Goal: Task Accomplishment & Management: Manage account settings

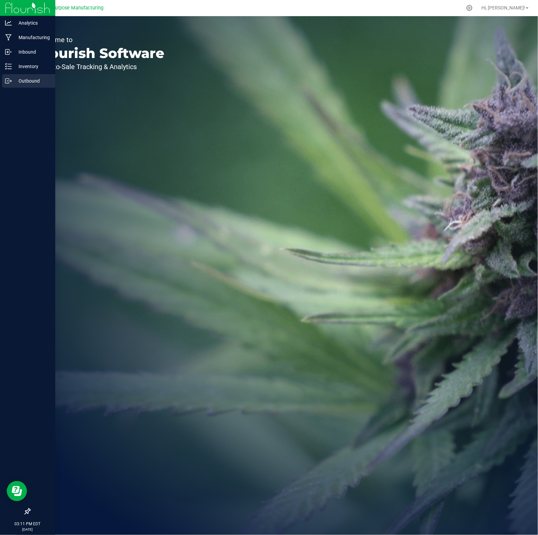
click at [28, 80] on p "Outbound" at bounding box center [32, 81] width 40 height 8
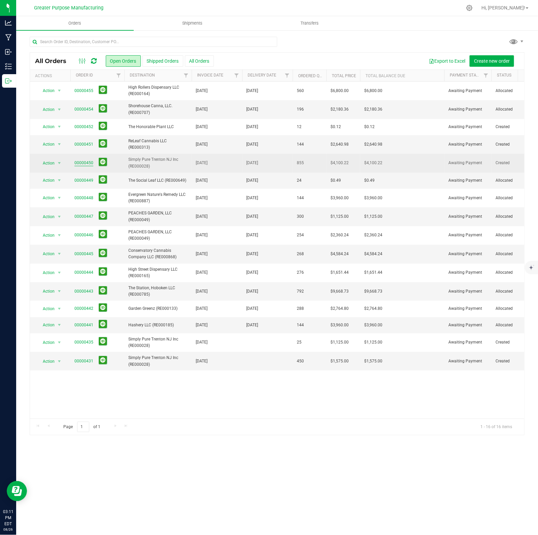
click at [82, 162] on link "00000450" at bounding box center [83, 163] width 19 height 6
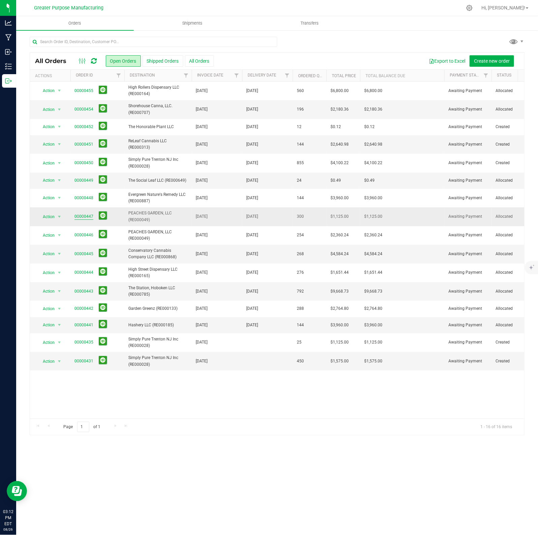
click at [85, 216] on link "00000447" at bounding box center [83, 216] width 19 height 6
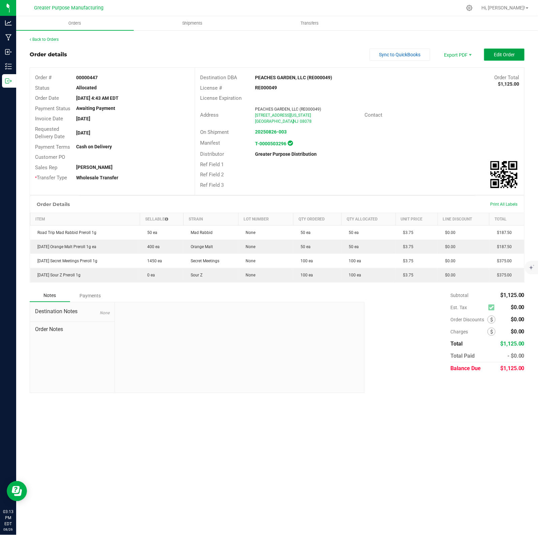
click at [495, 55] on span "Edit Order" at bounding box center [504, 54] width 21 height 5
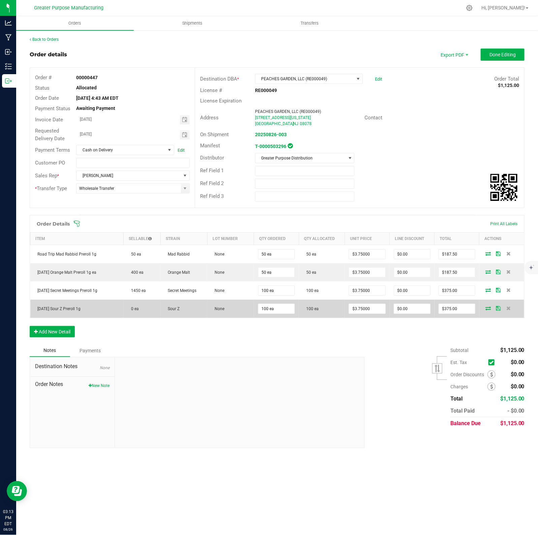
click at [489, 310] on icon at bounding box center [488, 308] width 5 height 4
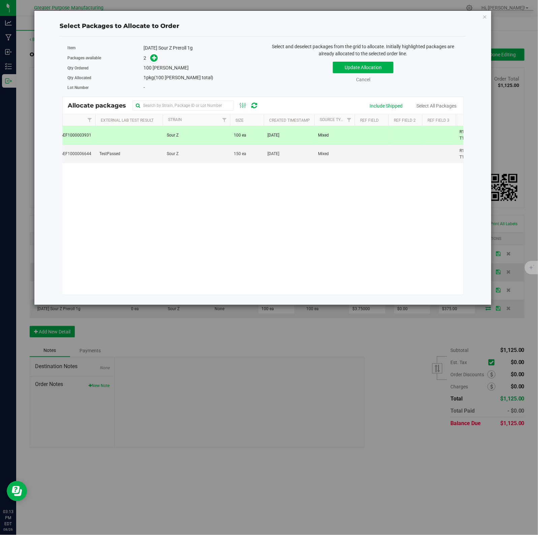
scroll to position [0, 57]
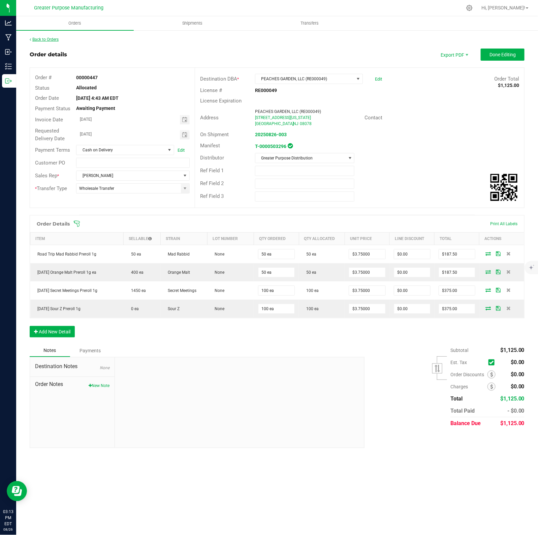
click at [43, 38] on link "Back to Orders" at bounding box center [44, 39] width 29 height 5
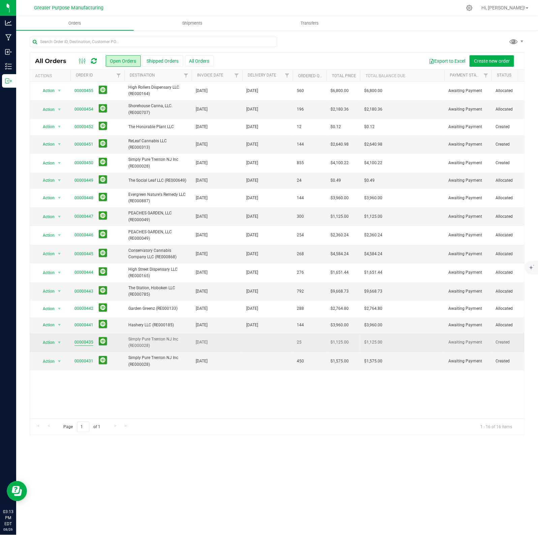
click at [85, 342] on link "00000435" at bounding box center [83, 342] width 19 height 6
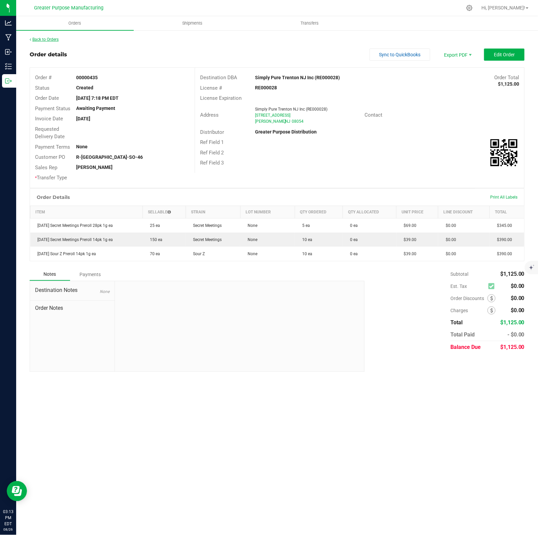
click at [52, 40] on link "Back to Orders" at bounding box center [44, 39] width 29 height 5
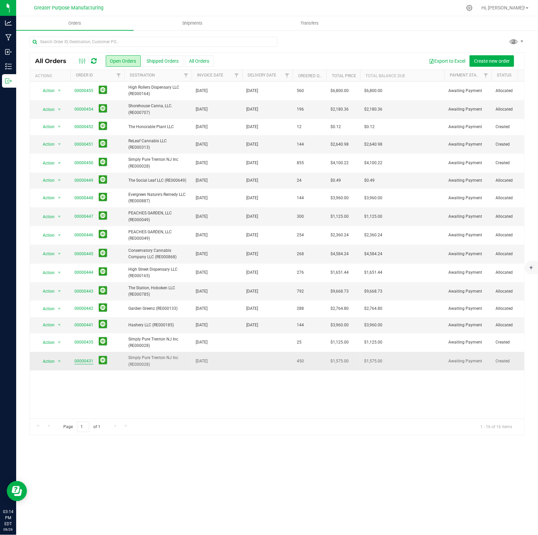
click at [83, 361] on link "00000431" at bounding box center [83, 361] width 19 height 6
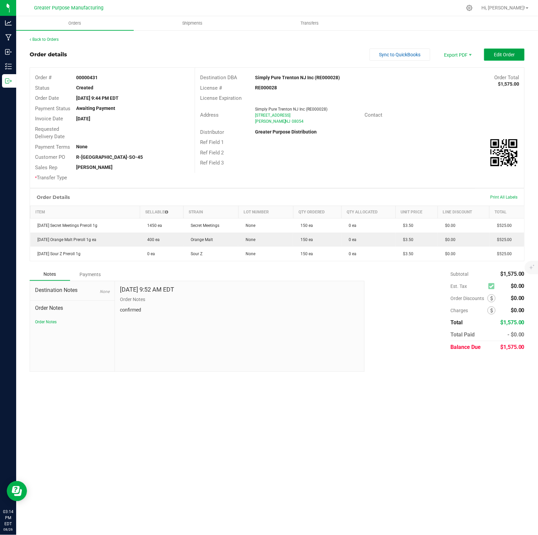
click at [507, 53] on span "Edit Order" at bounding box center [504, 54] width 21 height 5
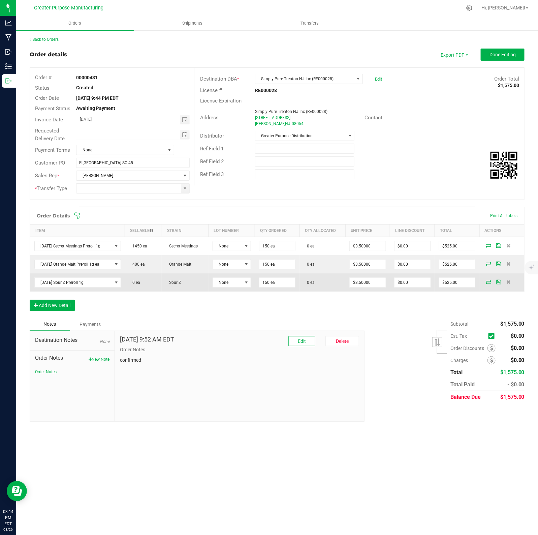
click at [491, 282] on icon at bounding box center [488, 282] width 5 height 4
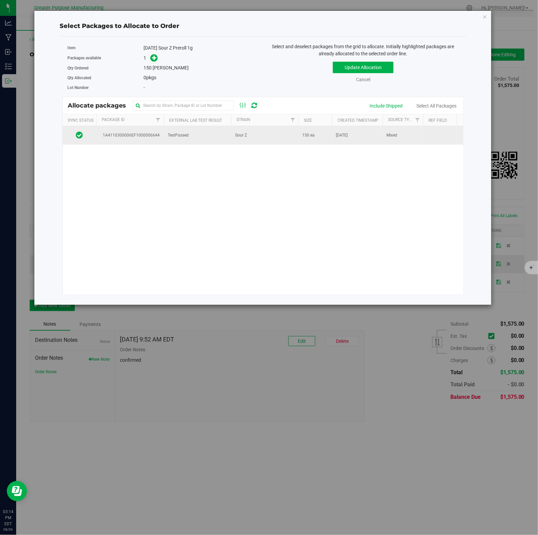
click at [199, 137] on td "TestPassed" at bounding box center [197, 135] width 67 height 18
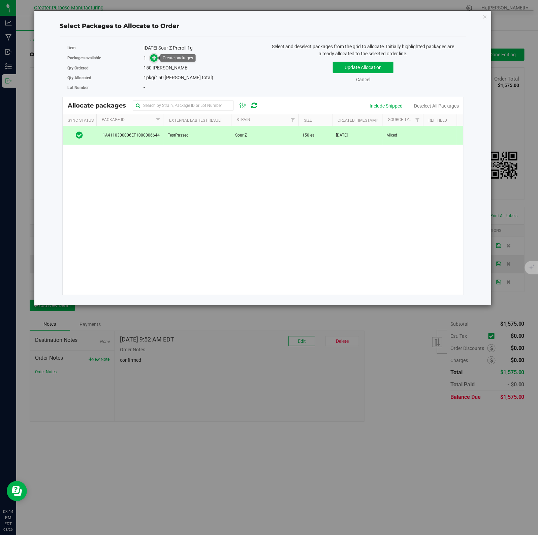
click at [155, 56] on icon at bounding box center [154, 57] width 5 height 5
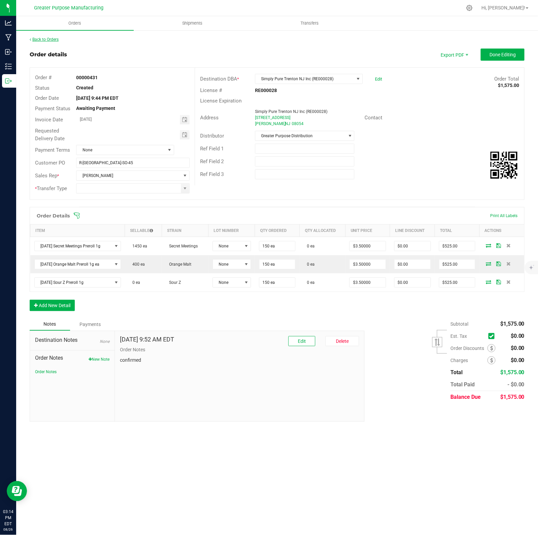
click at [46, 39] on link "Back to Orders" at bounding box center [44, 39] width 29 height 5
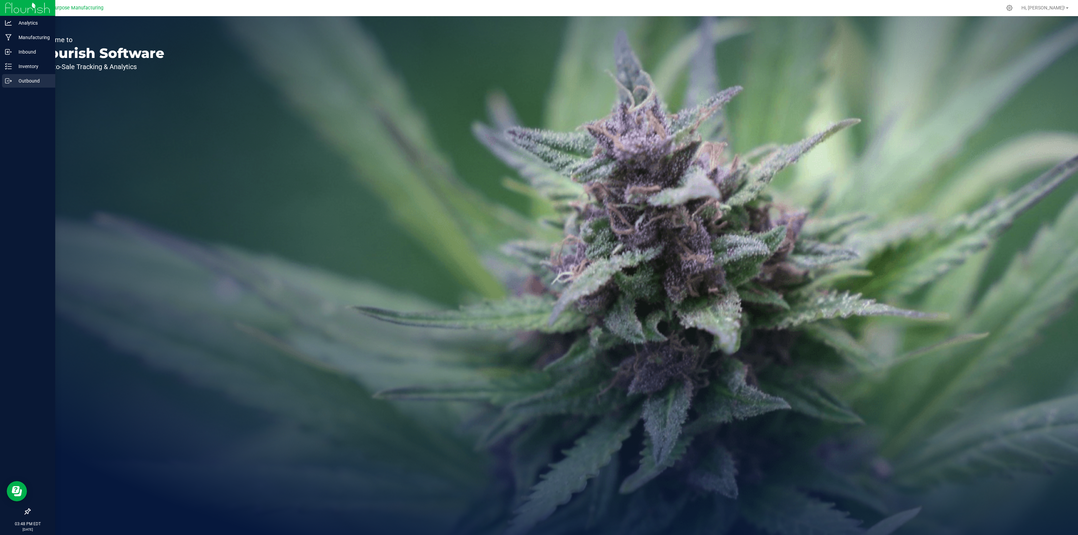
click at [25, 83] on p "Outbound" at bounding box center [32, 81] width 40 height 8
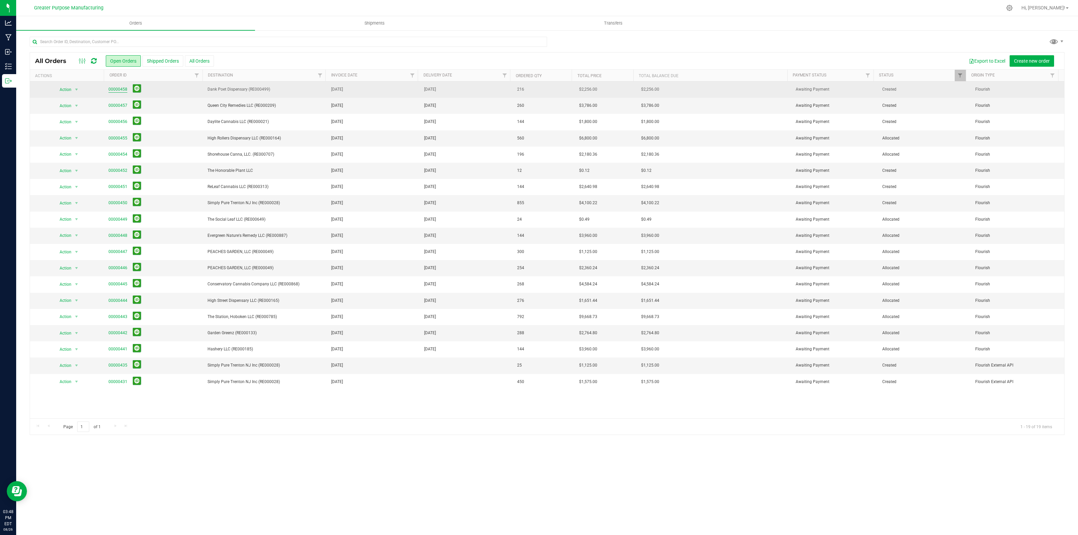
click at [116, 90] on link "00000458" at bounding box center [117, 89] width 19 height 6
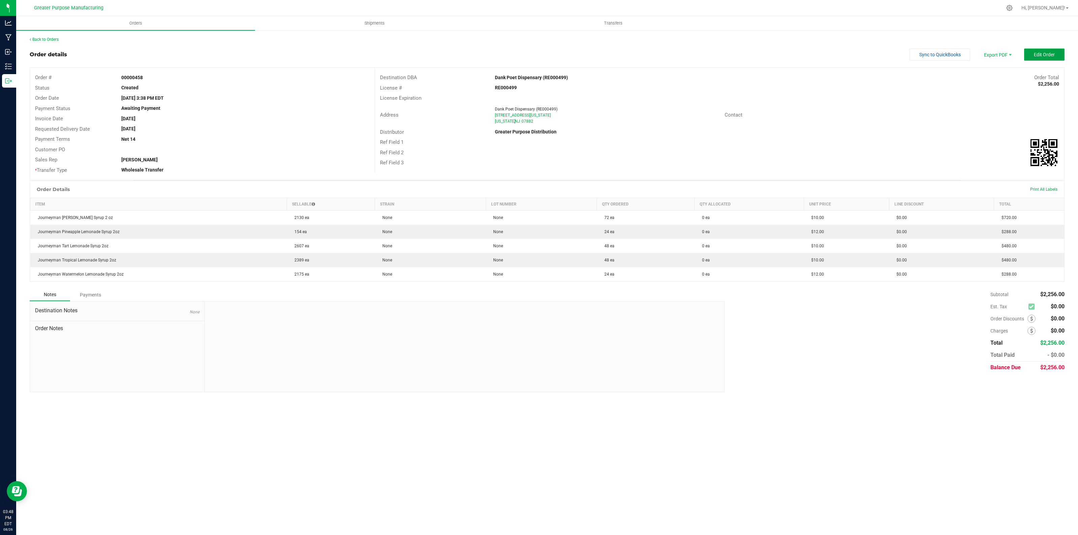
click at [1038, 56] on span "Edit Order" at bounding box center [1044, 54] width 21 height 5
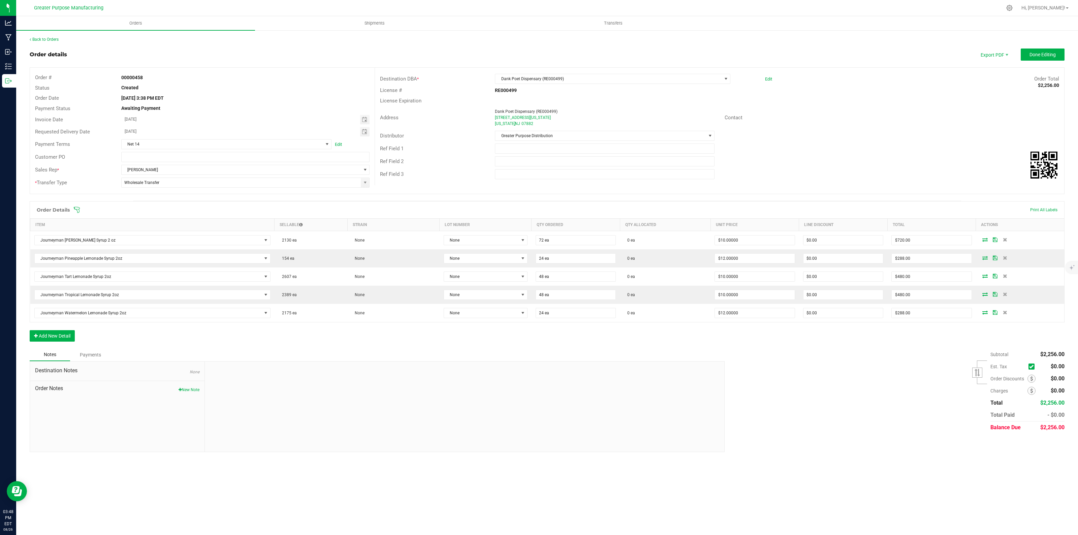
click at [1053, 379] on span "$0.00" at bounding box center [1058, 378] width 14 height 6
click at [1033, 379] on span at bounding box center [1032, 379] width 8 height 8
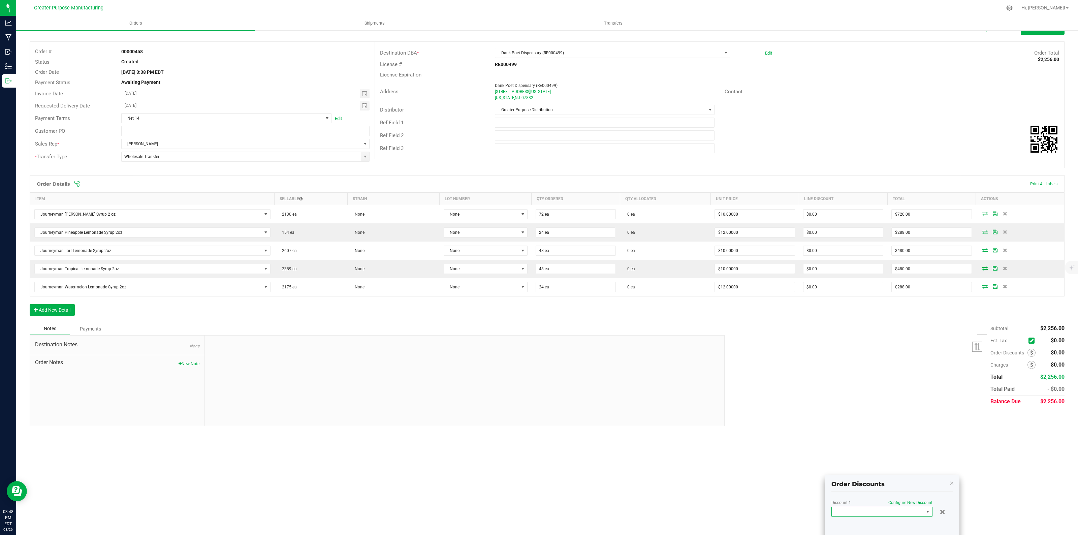
click at [890, 511] on span at bounding box center [878, 511] width 92 height 9
click at [854, 501] on li "Custom" at bounding box center [882, 498] width 100 height 11
click at [899, 526] on input "0" at bounding box center [905, 524] width 58 height 9
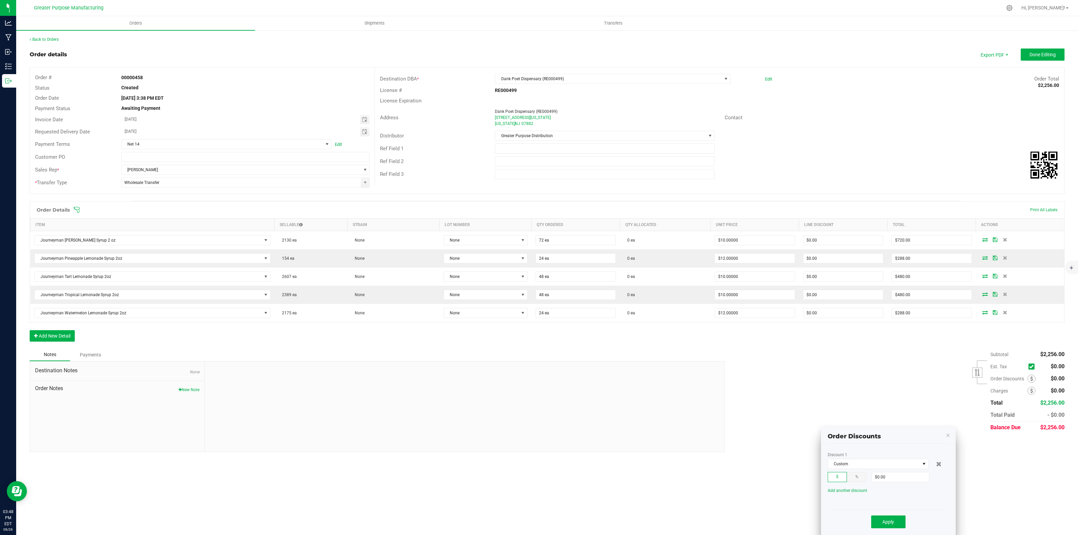
scroll to position [6, 0]
click at [892, 407] on order-detail "Back to Orders Order details Export PDF Done Editing Order # 00000458 Status Cr…" at bounding box center [547, 244] width 1035 height 416
click at [833, 472] on div "$" at bounding box center [838, 477] width 20 height 10
click at [890, 472] on input "0" at bounding box center [901, 476] width 58 height 9
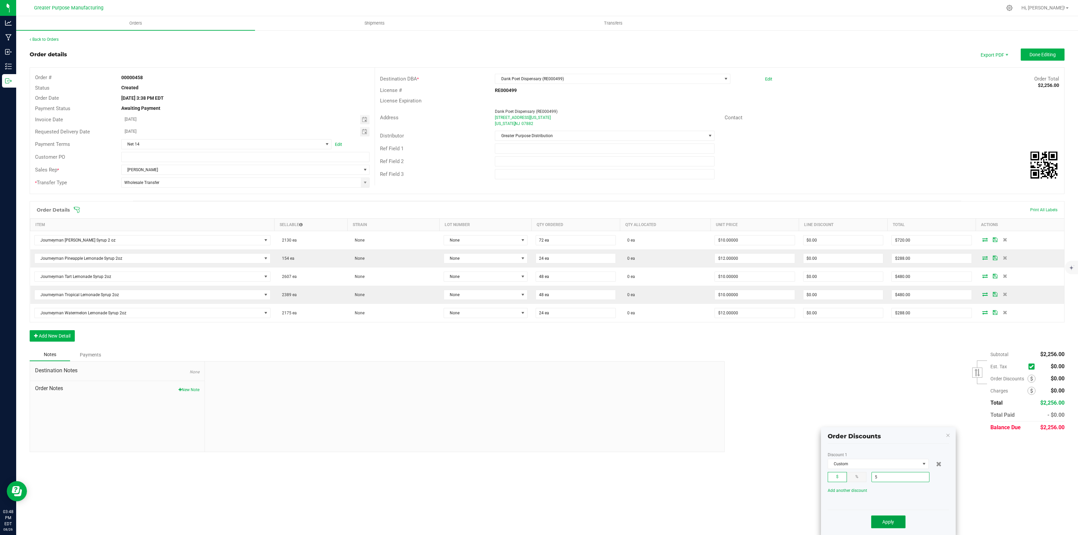
type input "$5.00"
click at [885, 520] on button "Apply" at bounding box center [888, 522] width 34 height 13
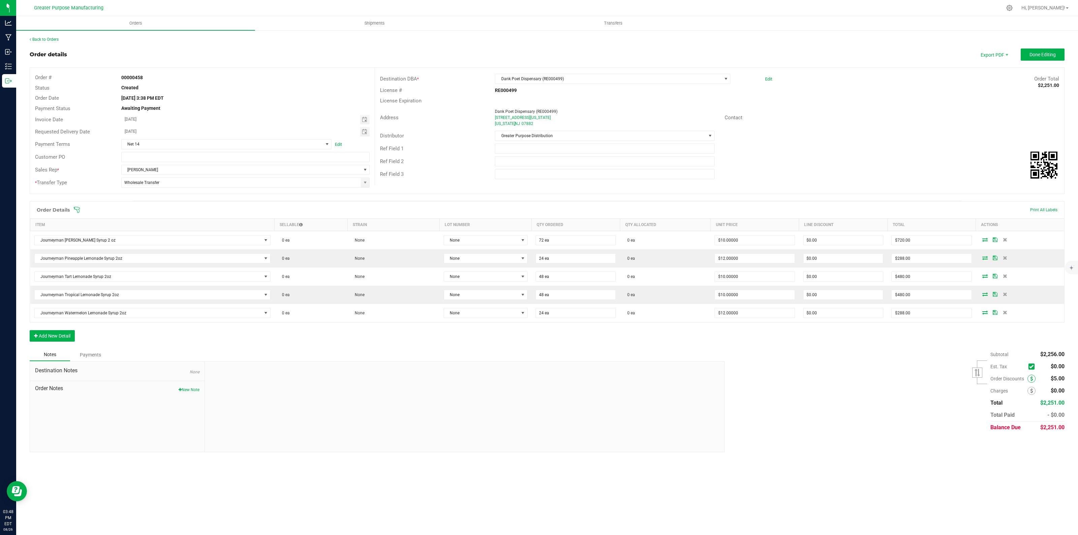
click at [1030, 380] on icon at bounding box center [1031, 378] width 3 height 5
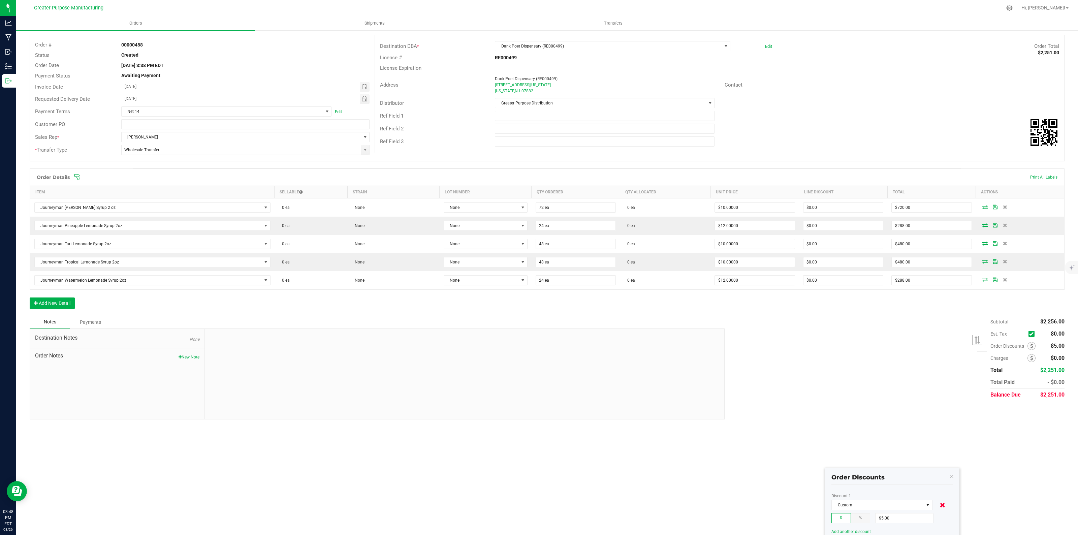
click at [944, 505] on icon at bounding box center [942, 505] width 5 height 7
click at [952, 475] on icon "button" at bounding box center [951, 476] width 5 height 8
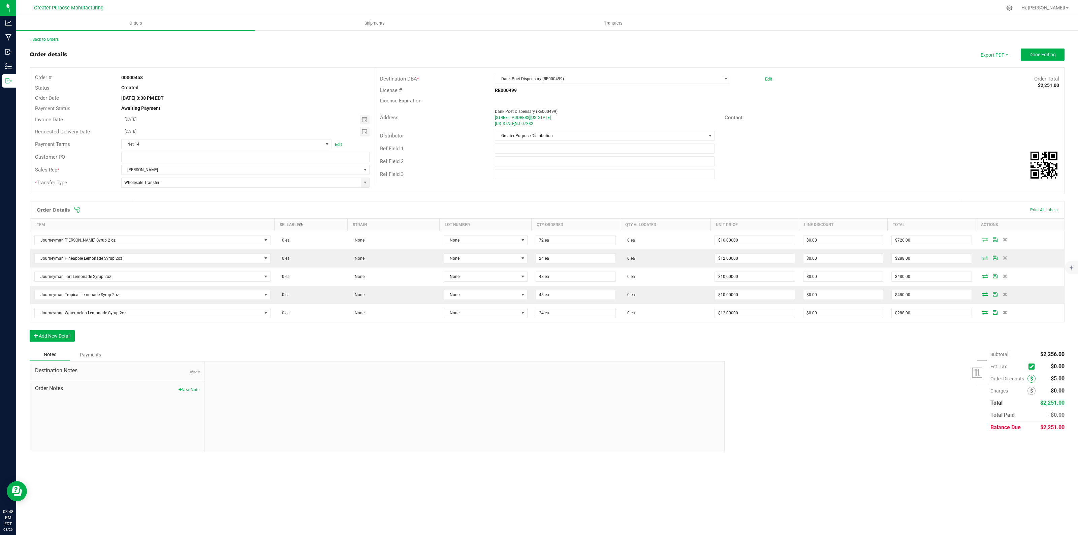
click at [1030, 378] on icon at bounding box center [1031, 378] width 3 height 5
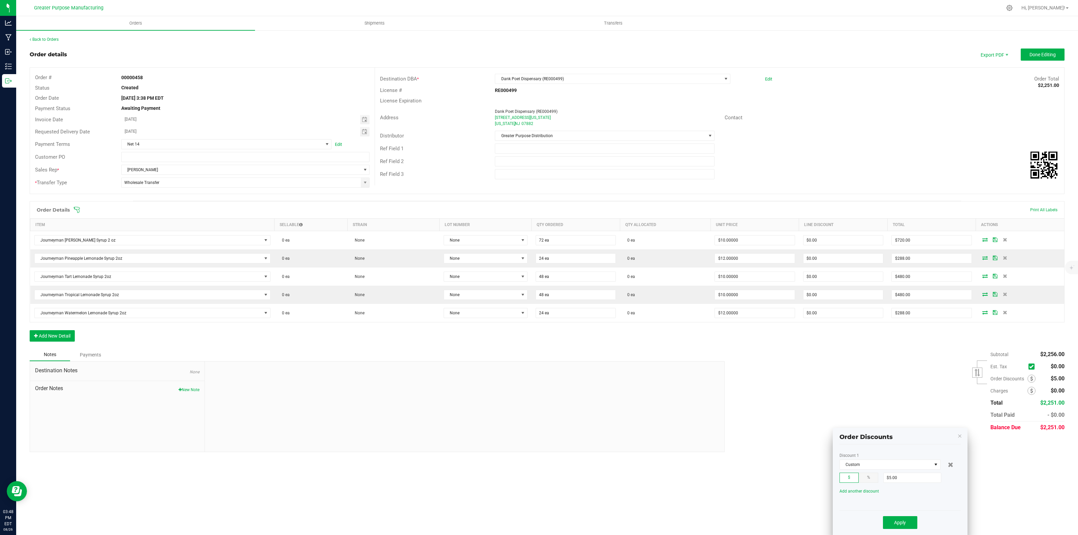
click at [894, 389] on order-detail "Back to Orders Order details Export PDF Done Editing Order # 00000458 Status Cr…" at bounding box center [547, 244] width 1035 height 416
type input "$0.00"
click at [896, 516] on span "Apply" at bounding box center [901, 513] width 12 height 5
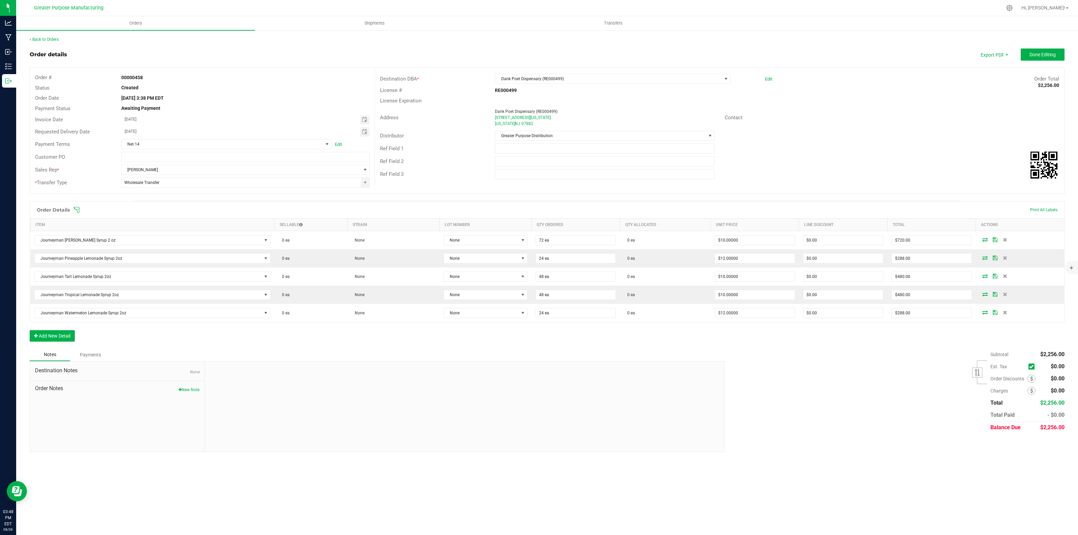
click at [958, 478] on div "Orders Shipments Transfers Back to Orders Order details Export PDF Done Editing…" at bounding box center [547, 275] width 1062 height 519
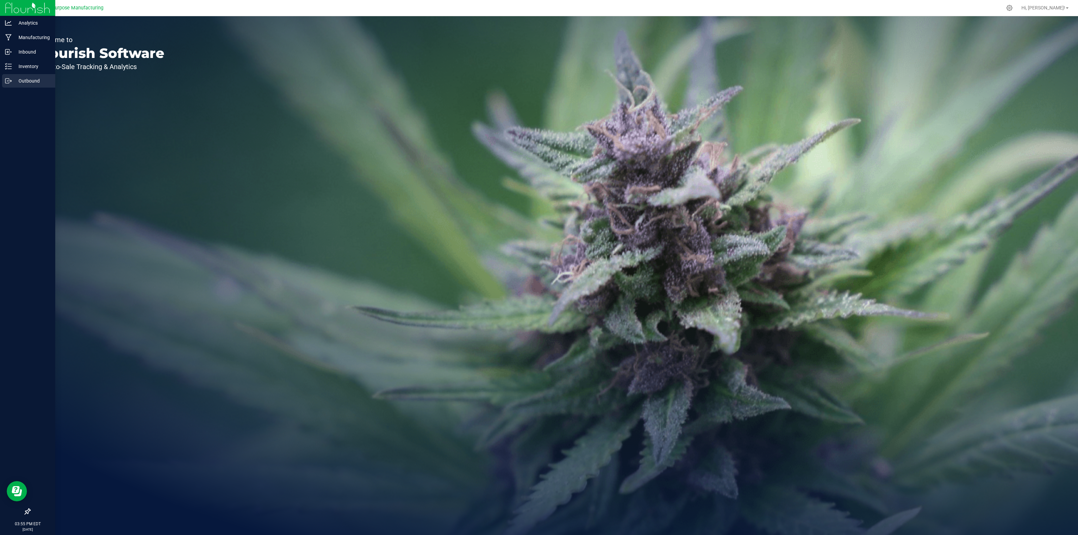
click at [20, 78] on p "Outbound" at bounding box center [32, 81] width 40 height 8
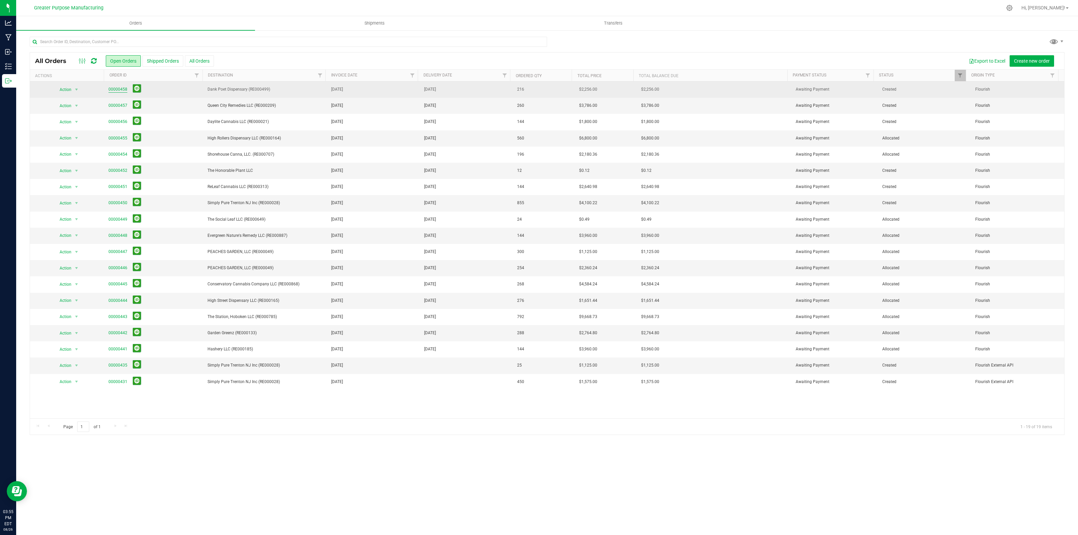
click at [120, 89] on link "00000458" at bounding box center [117, 89] width 19 height 6
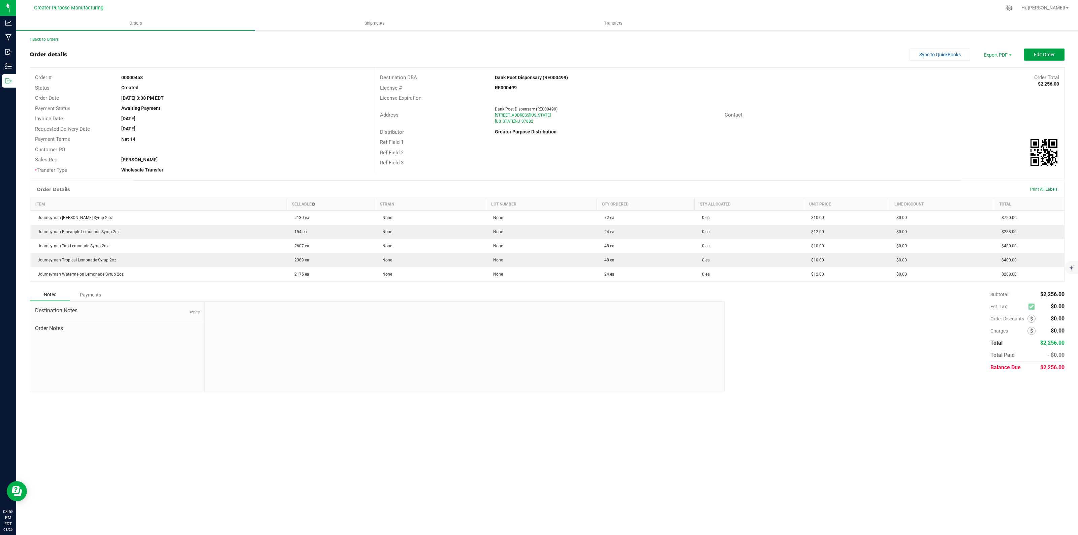
click at [538, 58] on button "Edit Order" at bounding box center [1044, 55] width 40 height 12
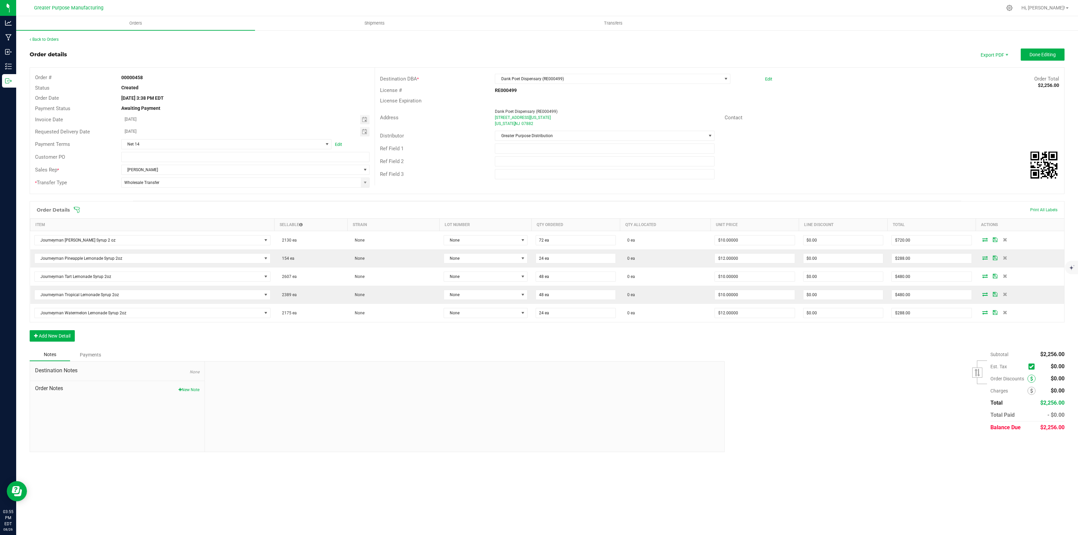
drag, startPoint x: 995, startPoint y: 380, endPoint x: 1030, endPoint y: 380, distance: 35.4
click at [538, 380] on div "Order Discounts" at bounding box center [1016, 379] width 50 height 8
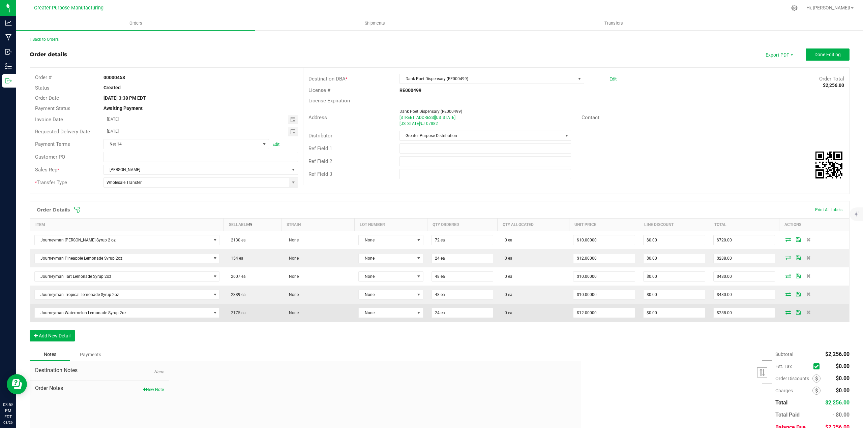
scroll to position [31, 0]
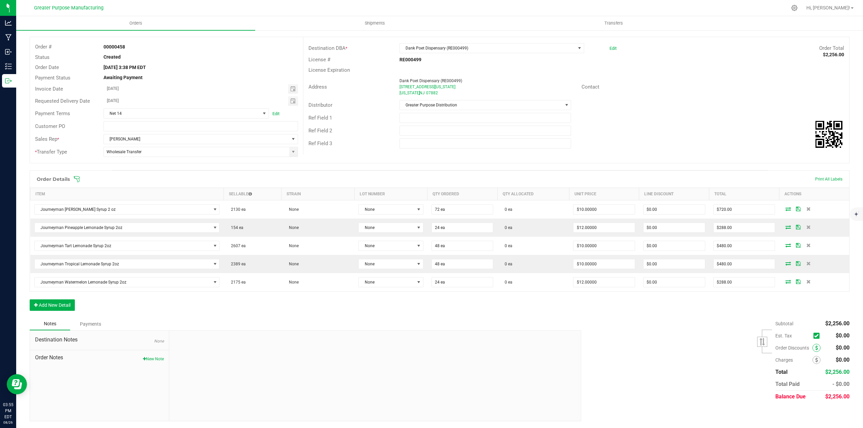
click at [538, 349] on icon at bounding box center [816, 348] width 3 height 5
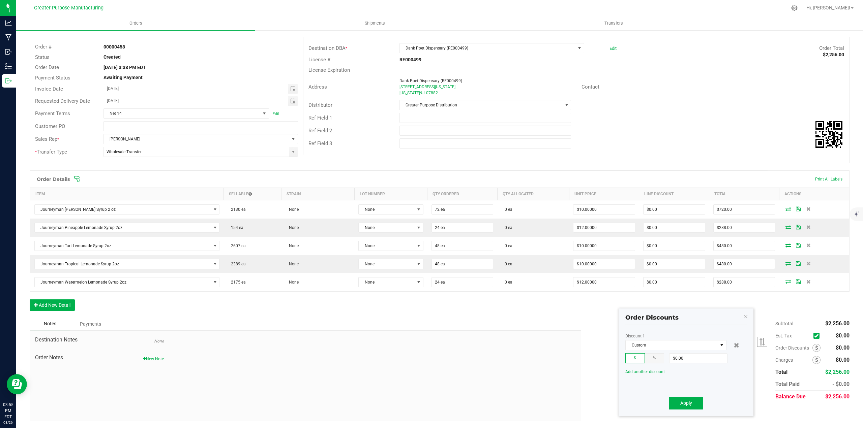
click at [538, 254] on order-detail "Back to Orders Order details Export PDF Done Editing Order # 00000458 Status Cr…" at bounding box center [439, 214] width 819 height 416
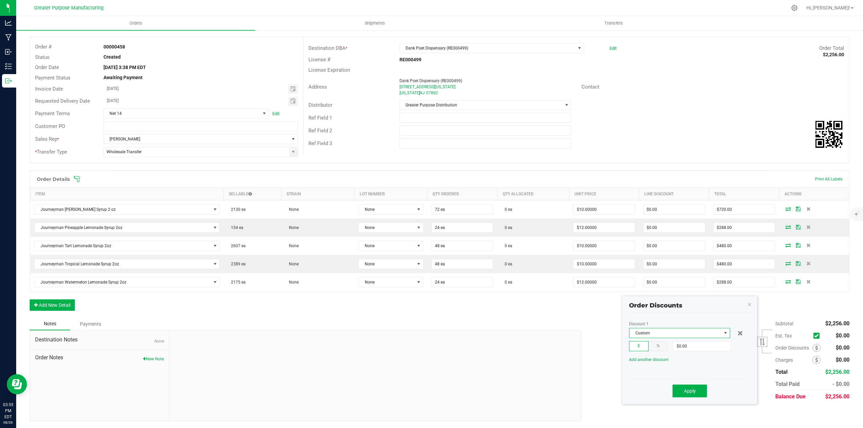
click at [538, 334] on span at bounding box center [725, 333] width 8 height 9
click at [538, 331] on span at bounding box center [724, 333] width 5 height 5
click at [538, 346] on input "0" at bounding box center [702, 346] width 58 height 9
type input "$100.00"
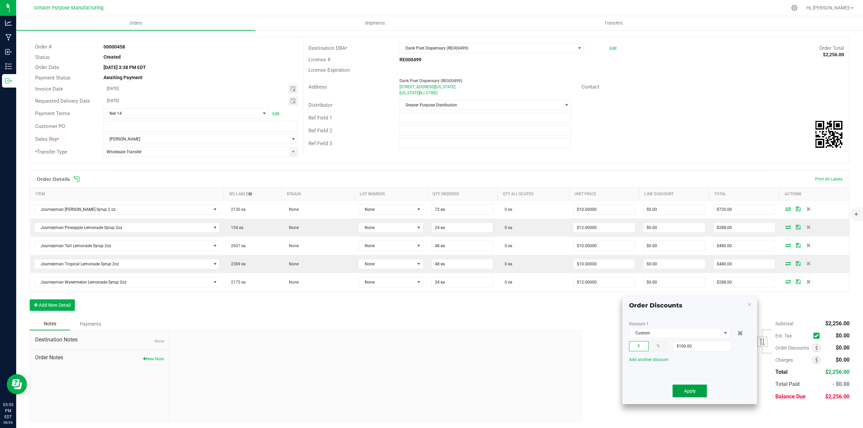
click at [538, 393] on span "Apply" at bounding box center [690, 390] width 12 height 5
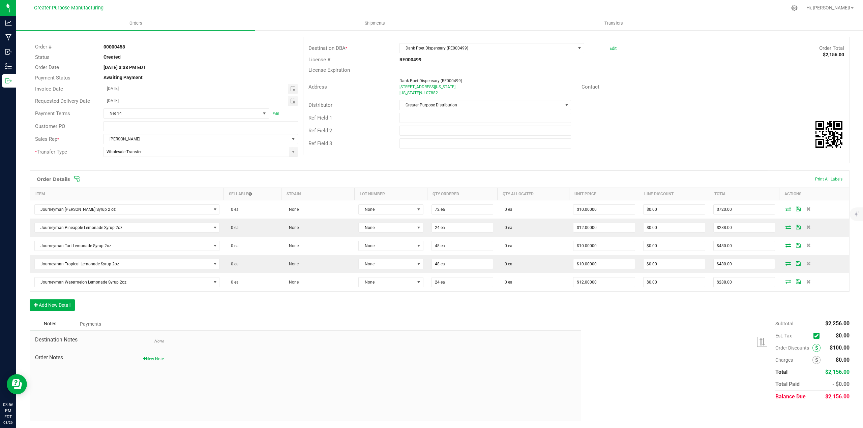
click at [538, 349] on icon at bounding box center [816, 348] width 3 height 5
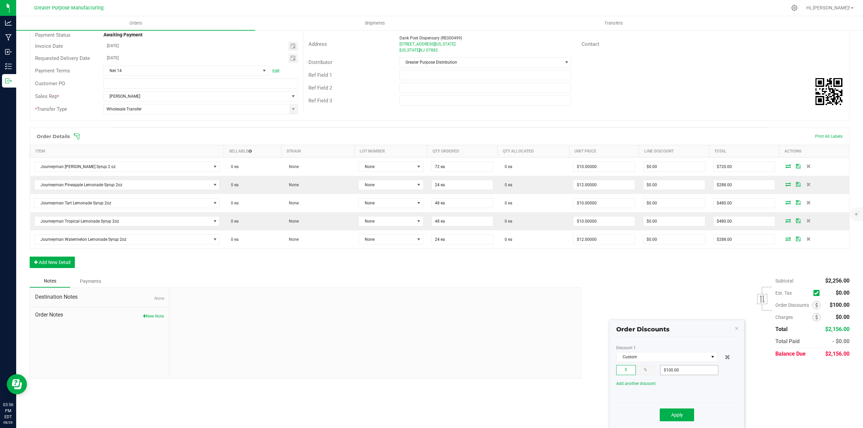
type input "100"
type input "$0.00"
click at [538, 412] on span "Apply" at bounding box center [677, 414] width 12 height 5
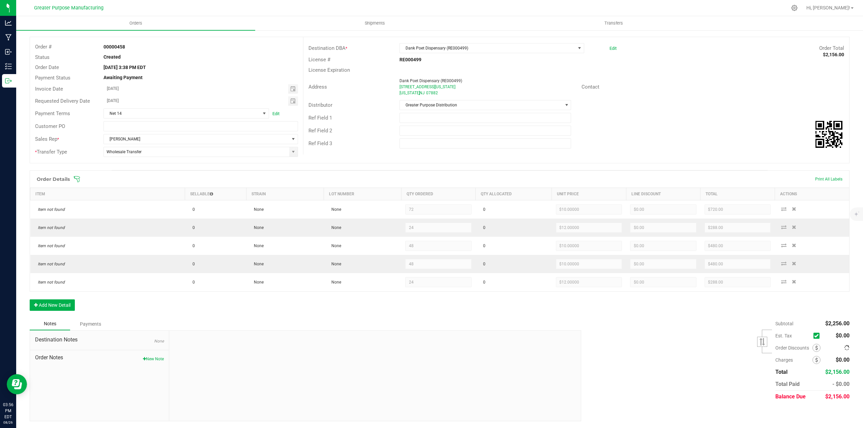
scroll to position [31, 0]
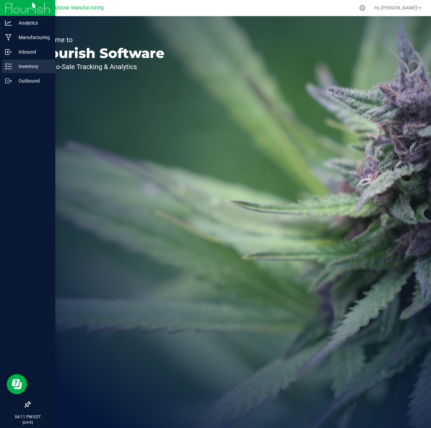
click at [27, 67] on p "Inventory" at bounding box center [32, 66] width 40 height 8
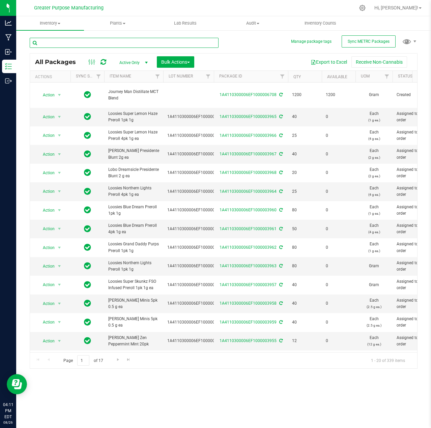
click at [118, 44] on input "text" at bounding box center [124, 43] width 189 height 10
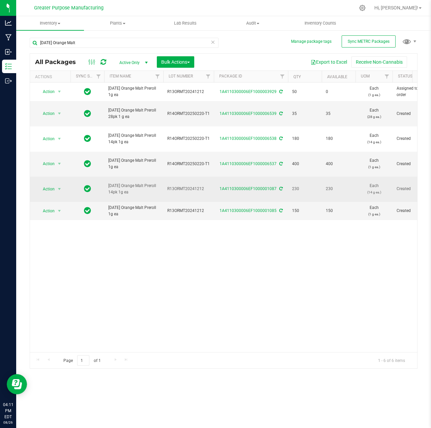
drag, startPoint x: 121, startPoint y: 170, endPoint x: 107, endPoint y: 164, distance: 14.8
click at [107, 177] on td "Sunday Orange Malt Preroll 14pk 1g ea" at bounding box center [133, 189] width 59 height 25
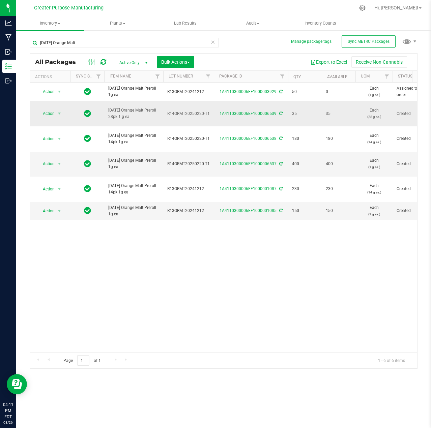
copy span "Sunday Orange Malt Preroll 14pk 1g e"
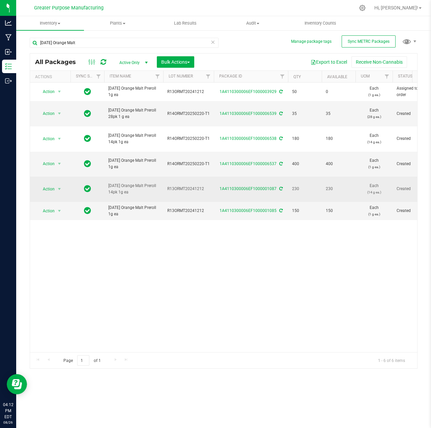
drag, startPoint x: 129, startPoint y: 168, endPoint x: 108, endPoint y: 162, distance: 21.6
click at [108, 183] on span "Sunday Orange Malt Preroll 14pk 1g ea" at bounding box center [133, 189] width 51 height 13
copy span "Sunday Orange Malt Preroll 14pk 1g ea"
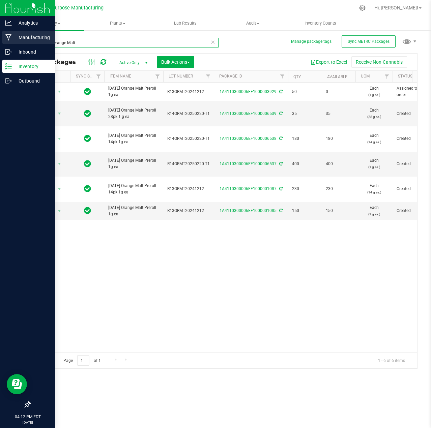
drag, startPoint x: 87, startPoint y: 41, endPoint x: 15, endPoint y: 45, distance: 71.8
click at [15, 45] on div "Analytics Manufacturing Inbound Inventory Outbound 04:12 PM EDT 08/26/2025 08/2…" at bounding box center [215, 214] width 431 height 428
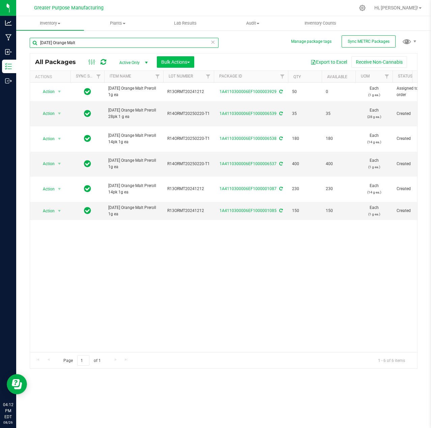
paste input "Preroll 14pk 1g ea"
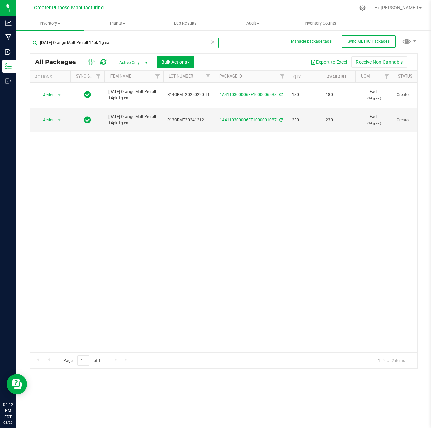
drag, startPoint x: 77, startPoint y: 43, endPoint x: 141, endPoint y: 45, distance: 63.7
click at [141, 45] on input "Sunday Orange Malt Preroll 14pk 1g ea" at bounding box center [124, 43] width 189 height 10
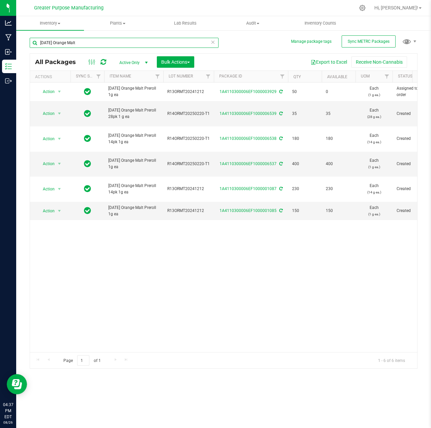
drag, startPoint x: 83, startPoint y: 43, endPoint x: 48, endPoint y: 43, distance: 35.0
click at [48, 43] on input "Sunday Orange Malt" at bounding box center [124, 43] width 189 height 10
drag, startPoint x: 40, startPoint y: 42, endPoint x: 97, endPoint y: 43, distance: 56.9
click at [97, 43] on input "Sunday Orange Malt" at bounding box center [124, 43] width 189 height 10
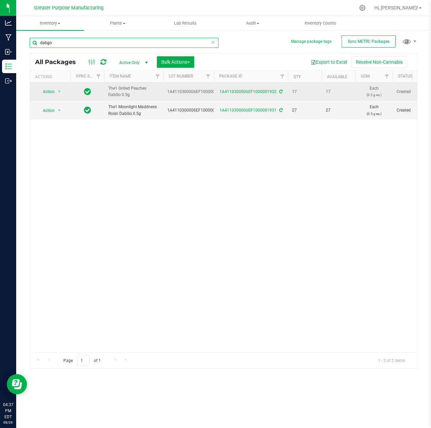
type input "dabgo"
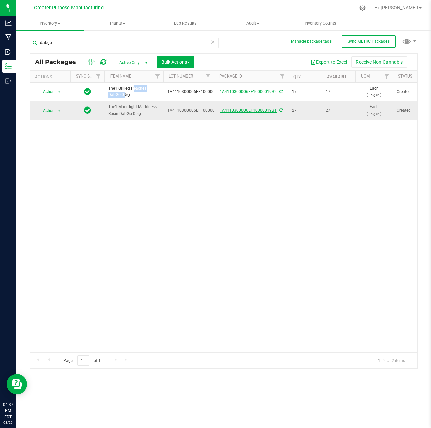
drag, startPoint x: 118, startPoint y: 88, endPoint x: 222, endPoint y: 111, distance: 106.8
click at [146, 89] on span "The1 Grilled Peaches DabGo 0.5g" at bounding box center [133, 91] width 51 height 13
copy span "Grilled Peaches"
click at [59, 44] on input "dabgo" at bounding box center [124, 43] width 189 height 10
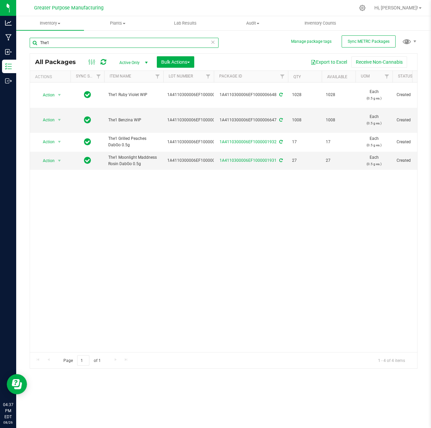
type input "The1"
click at [294, 117] on span "1008" at bounding box center [305, 120] width 26 height 6
copy span "1008"
click at [222, 203] on div "Action Action Adjust qty Create package Edit attributes Global inventory Locate…" at bounding box center [223, 218] width 387 height 270
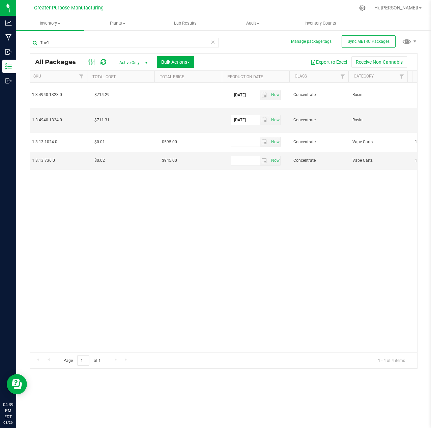
scroll to position [0, 537]
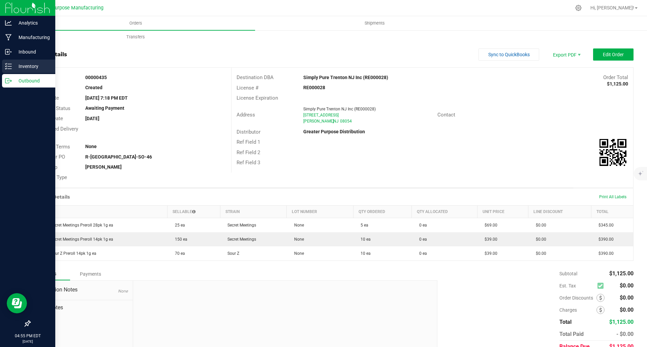
click at [22, 65] on p "Inventory" at bounding box center [32, 66] width 40 height 8
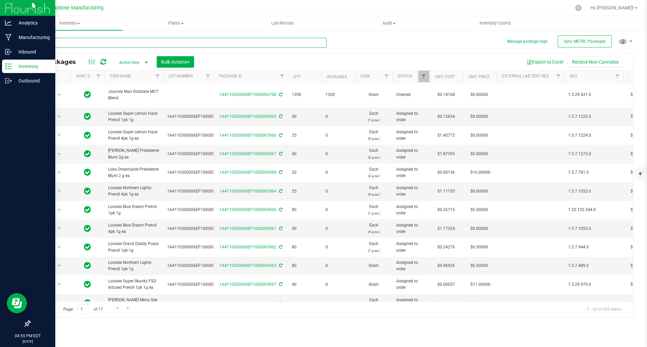
click at [117, 42] on input "text" at bounding box center [178, 43] width 297 height 10
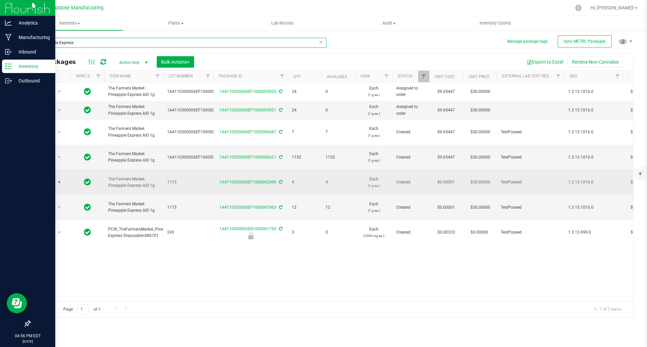
type input "Pineapple Express"
click at [60, 180] on span "select" at bounding box center [59, 182] width 5 height 5
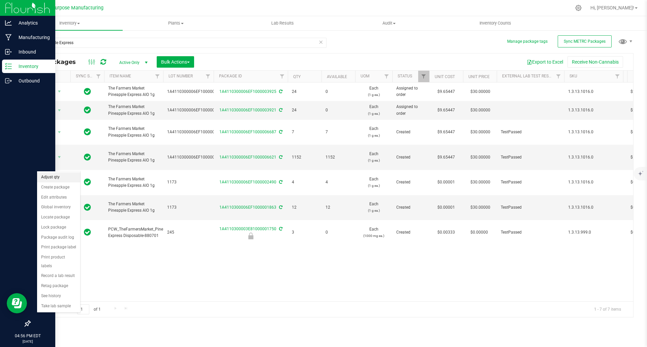
click at [57, 179] on li "Adjust qty" at bounding box center [58, 178] width 43 height 10
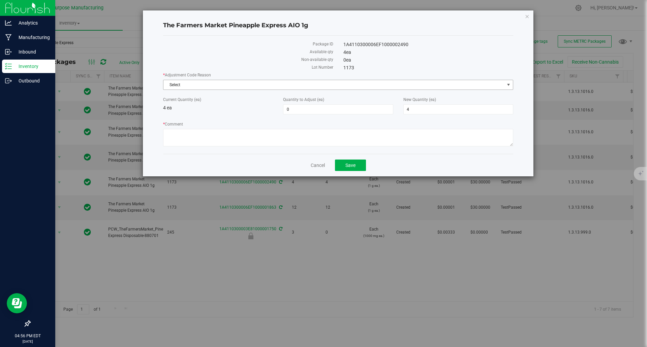
click at [255, 86] on span "Select" at bounding box center [333, 84] width 341 height 9
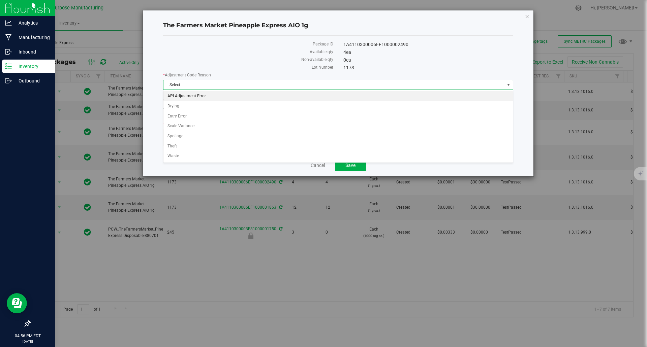
click at [234, 98] on li "API Adjustment Error" at bounding box center [337, 96] width 349 height 10
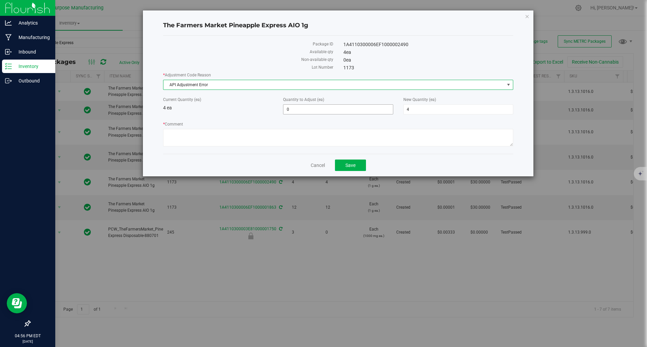
click at [314, 108] on span "0 0" at bounding box center [338, 109] width 110 height 10
click at [314, 108] on input "0" at bounding box center [337, 109] width 109 height 9
type input "12"
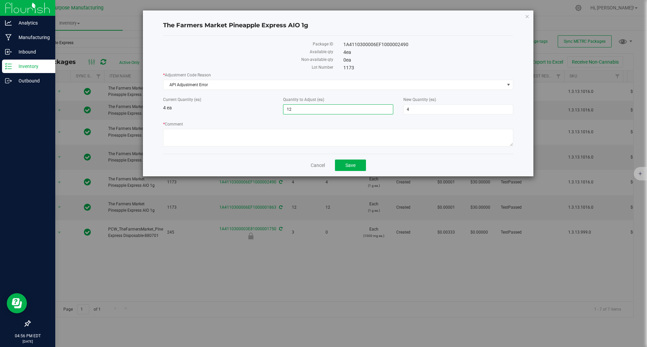
type input "16"
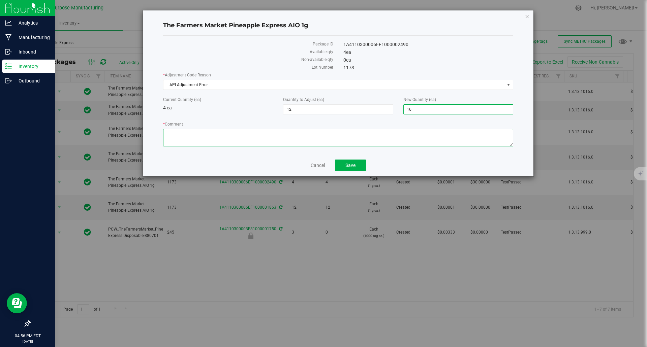
click at [297, 138] on textarea "* Comment" at bounding box center [338, 138] width 350 height 18
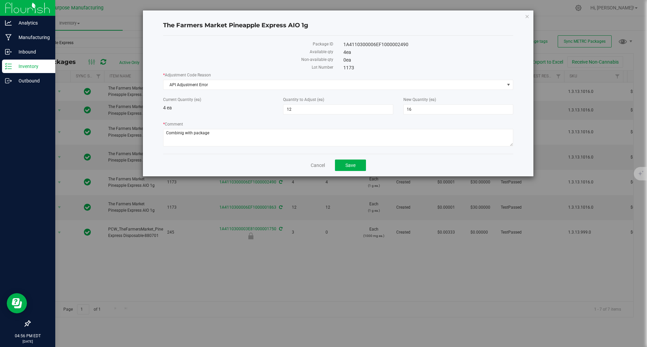
drag, startPoint x: 317, startPoint y: 14, endPoint x: 388, endPoint y: 18, distance: 71.2
click at [388, 18] on div "The Farmers Market Pineapple Express AIO 1g Package ID 1A4110300006EF1000002490…" at bounding box center [338, 93] width 391 height 166
type textarea "Combining package 1863 with package 2490"
click at [342, 163] on button "Save" at bounding box center [350, 165] width 31 height 11
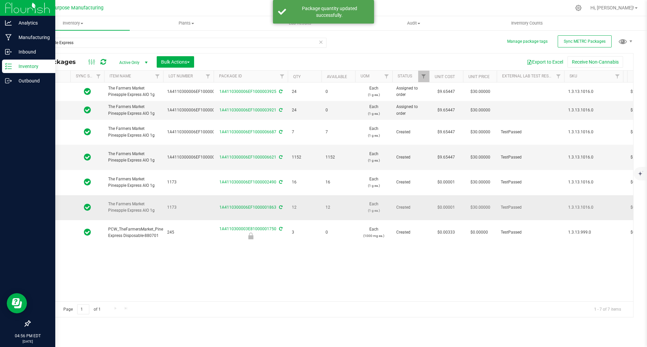
type input "[DATE]"
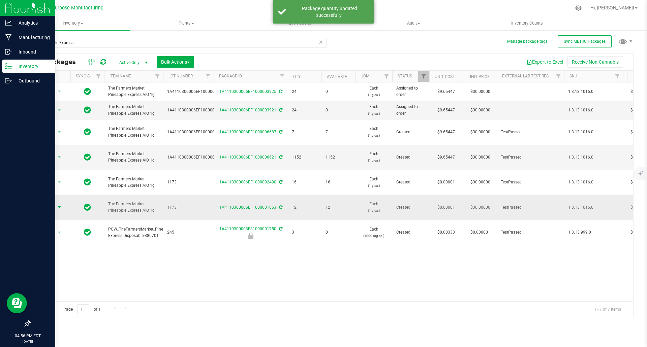
click at [59, 205] on span "select" at bounding box center [59, 207] width 5 height 5
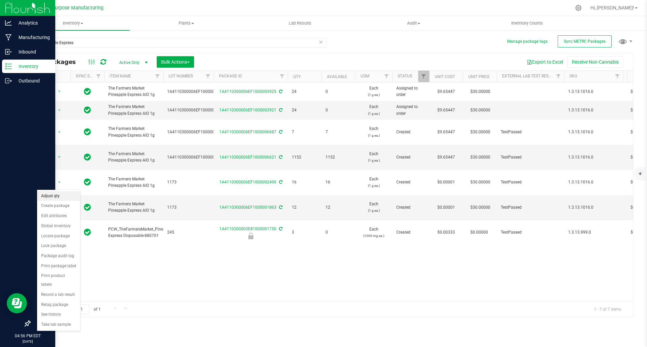
click at [56, 196] on li "Adjust qty" at bounding box center [58, 196] width 43 height 10
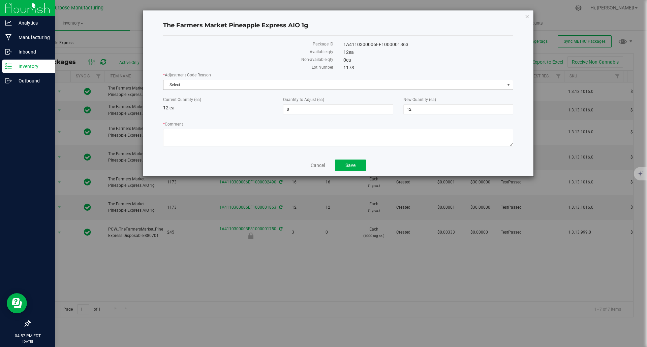
click at [286, 88] on span "Select" at bounding box center [333, 84] width 341 height 9
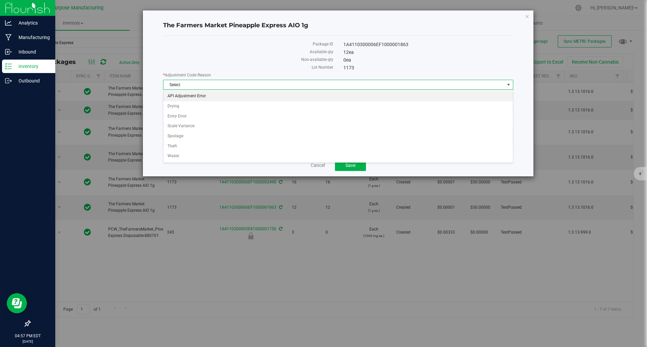
click at [278, 95] on li "API Adjustment Error" at bounding box center [337, 96] width 349 height 10
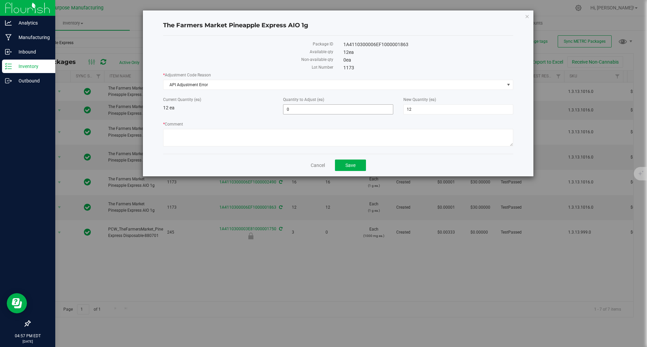
click at [305, 110] on span "0 0" at bounding box center [338, 109] width 110 height 10
click at [305, 110] on input "0" at bounding box center [337, 109] width 109 height 9
type input "-12"
type input "0"
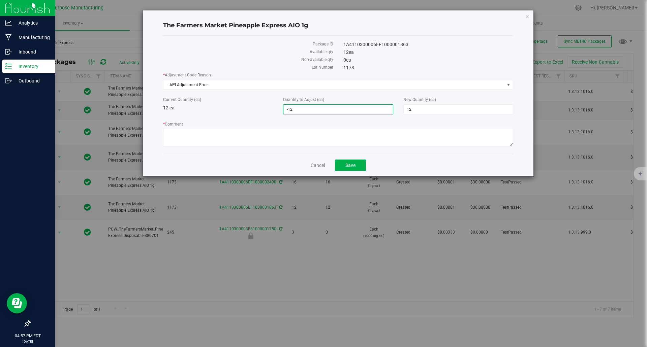
type input "0"
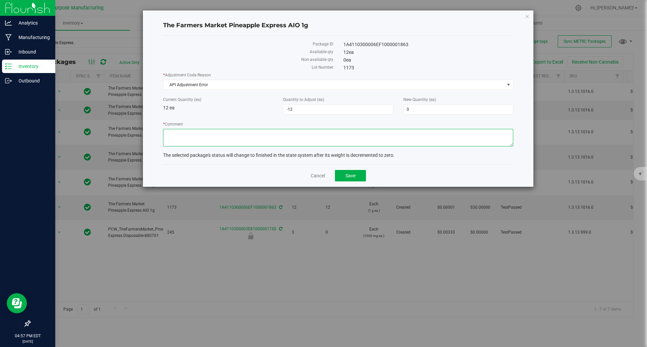
click at [271, 134] on textarea "* Comment" at bounding box center [338, 138] width 350 height 18
type textarea "Combining package 1863 with package 2490"
click at [346, 175] on span "Save" at bounding box center [350, 175] width 10 height 5
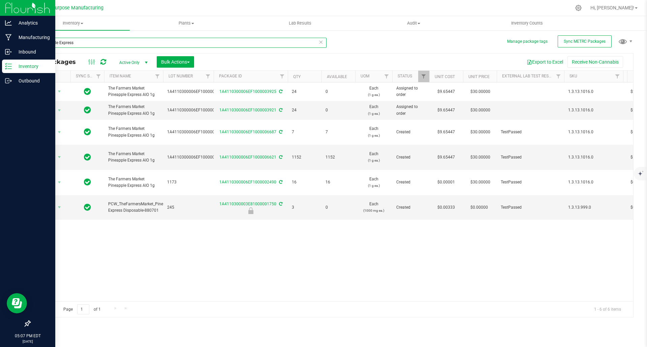
drag, startPoint x: 96, startPoint y: 41, endPoint x: 12, endPoint y: 64, distance: 86.9
click at [12, 64] on div "Analytics Manufacturing Inbound Inventory Outbound 05:07 PM EDT 08/26/2025 08/2…" at bounding box center [323, 173] width 647 height 347
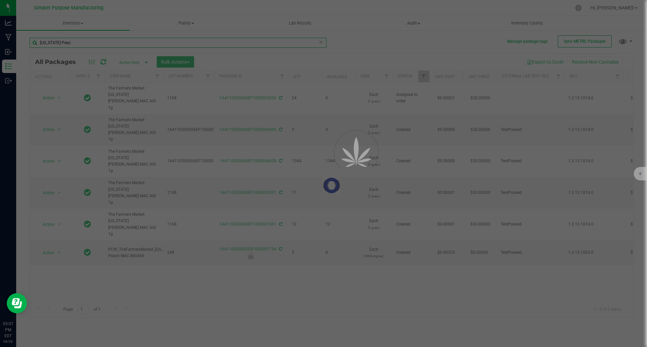
type input "Georgia Peach"
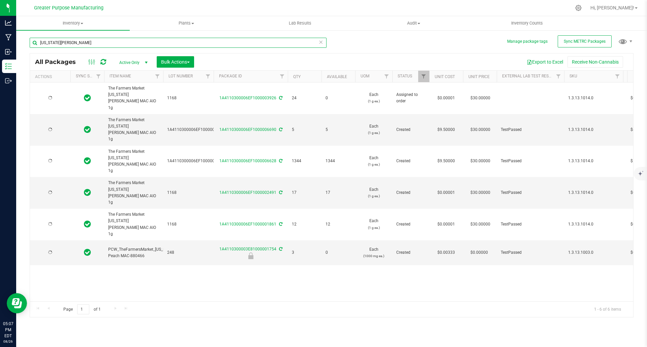
type input "[DATE]"
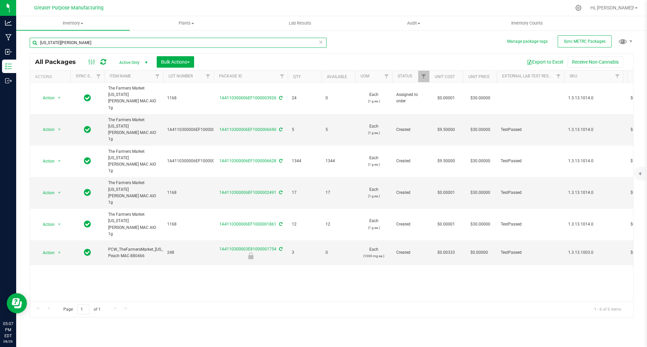
type input "[DATE]"
drag, startPoint x: 74, startPoint y: 42, endPoint x: 22, endPoint y: 37, distance: 52.5
click at [22, 37] on div "Manage package tags Sync METRC Packages Georgia Peach All Packages Active Only …" at bounding box center [331, 133] width 631 height 206
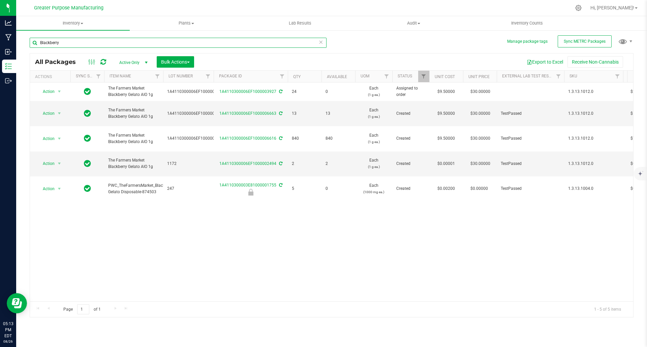
type input "Blackberry"
click at [59, 111] on span "select" at bounding box center [59, 113] width 5 height 5
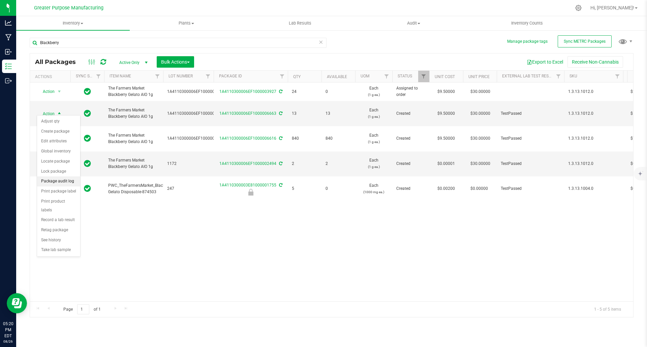
click at [68, 181] on li "Package audit log" at bounding box center [58, 182] width 43 height 10
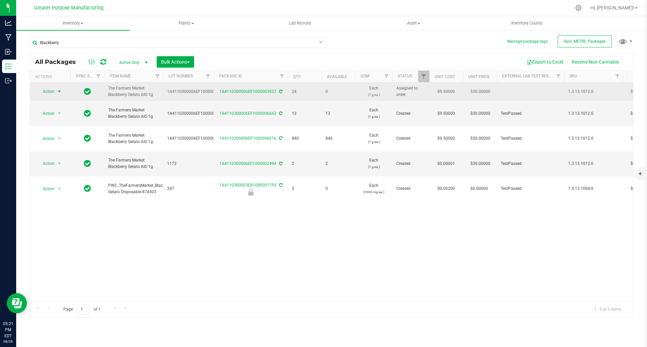
click at [61, 91] on span "select" at bounding box center [59, 91] width 5 height 5
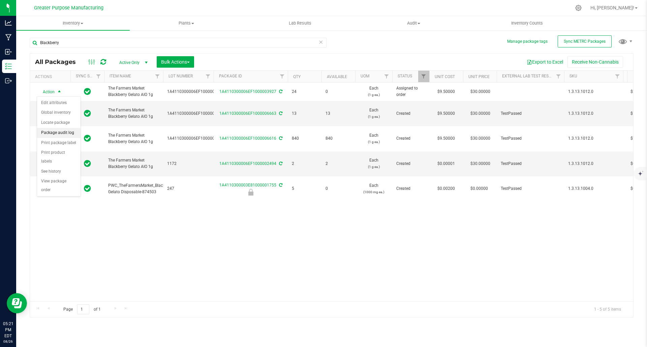
click at [54, 133] on li "Package audit log" at bounding box center [58, 133] width 43 height 10
type input "[DATE]"
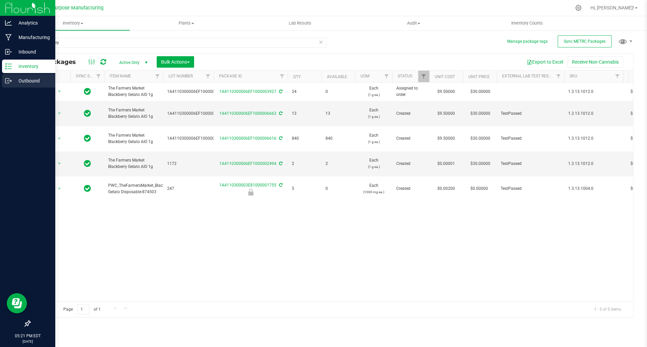
click at [12, 84] on p "Outbound" at bounding box center [32, 81] width 40 height 8
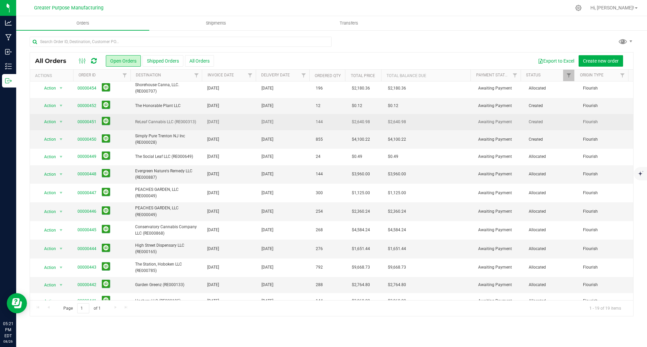
scroll to position [66, 0]
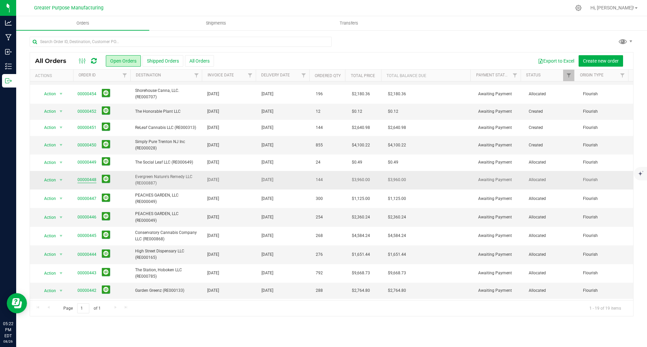
click at [87, 181] on link "00000448" at bounding box center [86, 180] width 19 height 6
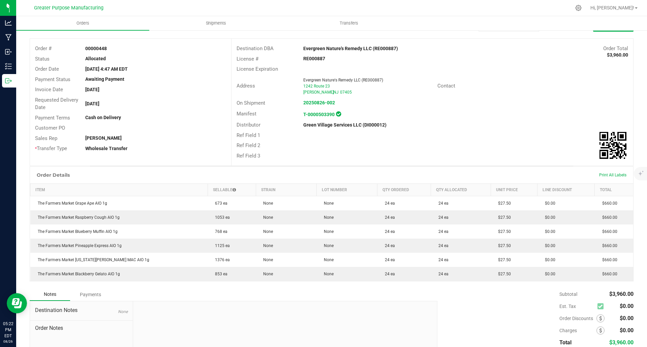
scroll to position [14, 0]
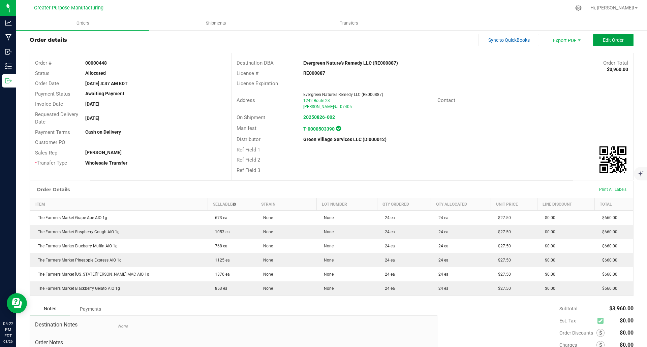
click at [603, 42] on span "Edit Order" at bounding box center [613, 39] width 21 height 5
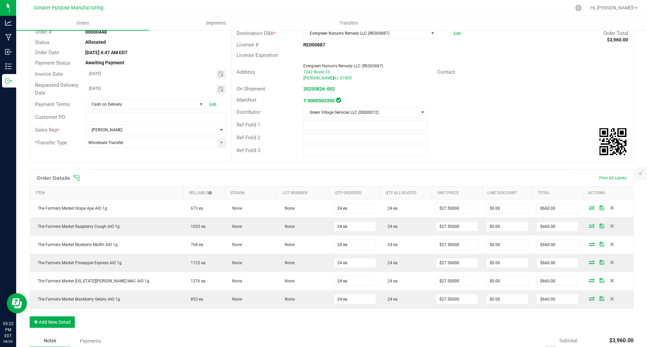
scroll to position [46, 0]
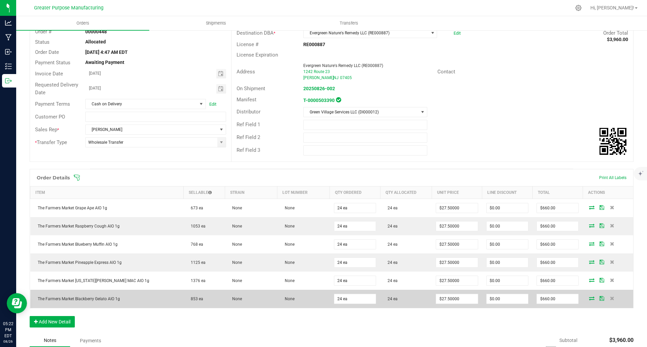
click at [589, 299] on icon at bounding box center [591, 299] width 5 height 4
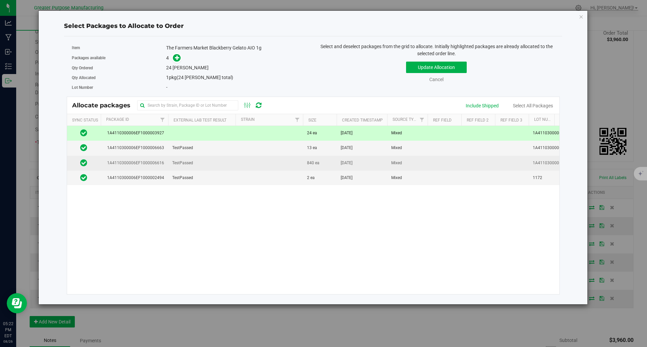
click at [194, 165] on td "TestPassed" at bounding box center [201, 163] width 67 height 15
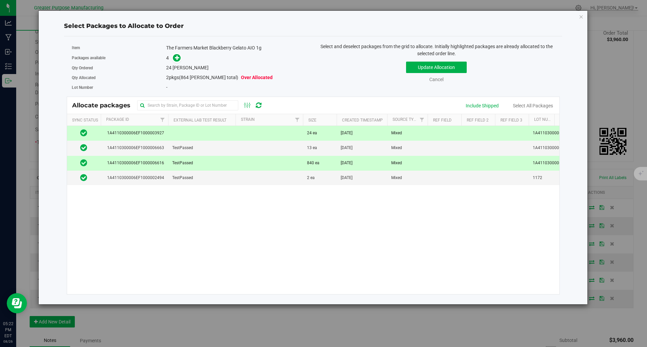
click at [175, 134] on td at bounding box center [201, 133] width 67 height 15
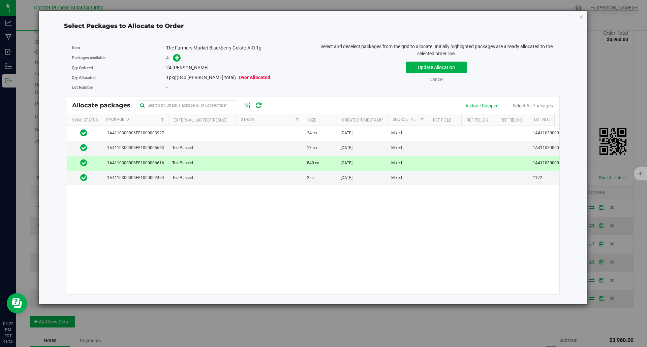
click at [194, 166] on td "TestPassed" at bounding box center [201, 163] width 67 height 15
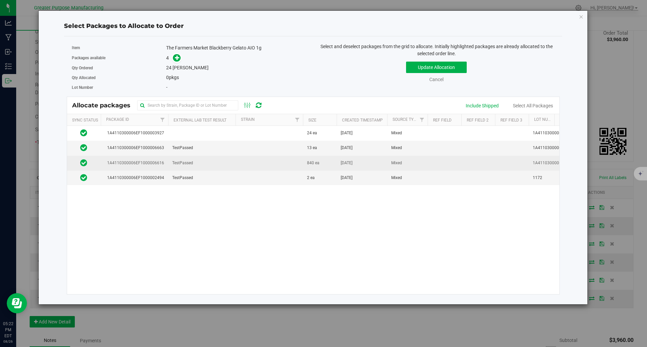
click at [194, 166] on td "TestPassed" at bounding box center [201, 163] width 67 height 15
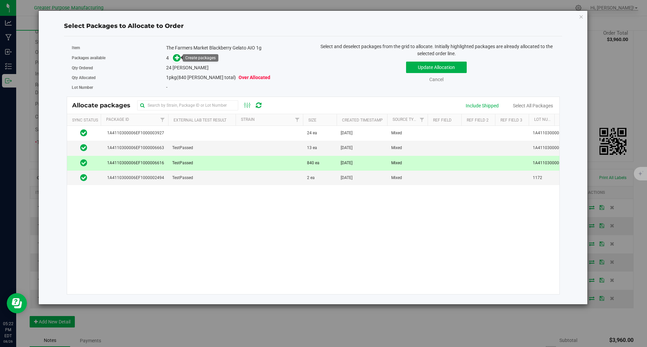
click at [181, 61] on span at bounding box center [175, 58] width 11 height 8
click at [177, 58] on icon at bounding box center [177, 57] width 5 height 5
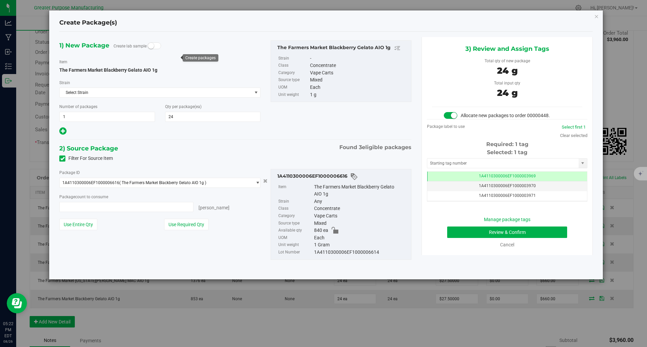
type input "24 ea"
click at [474, 165] on input "text" at bounding box center [502, 163] width 151 height 9
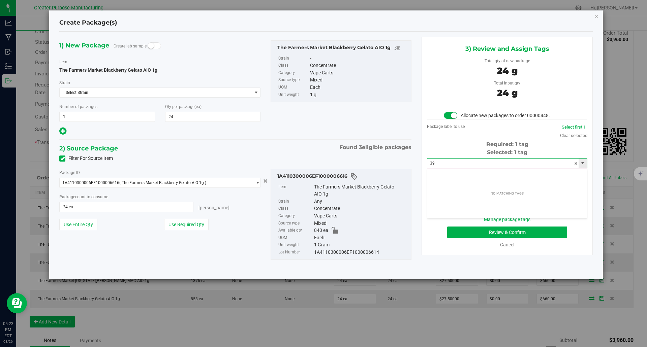
type input "3"
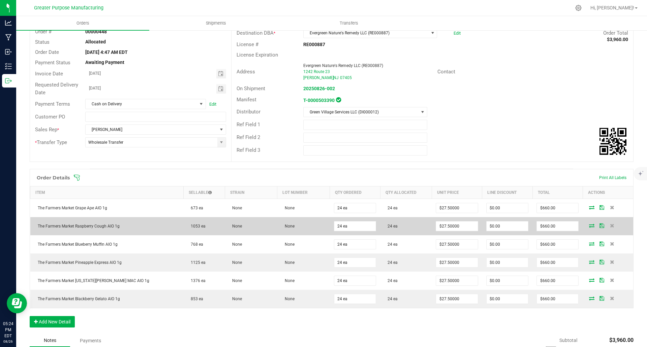
click at [589, 227] on icon at bounding box center [591, 226] width 5 height 4
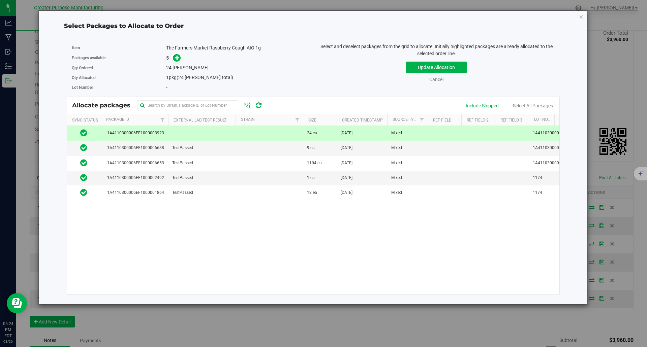
click at [258, 131] on td at bounding box center [269, 133] width 67 height 15
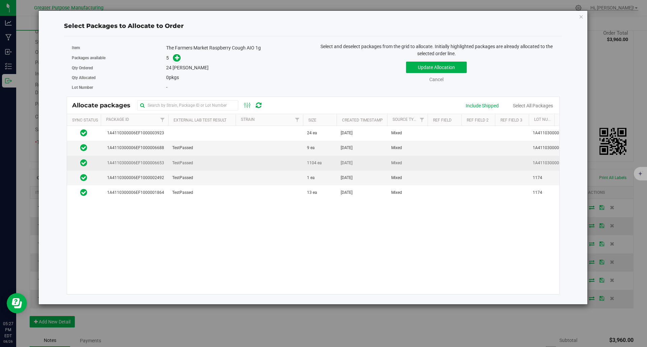
click at [190, 165] on span "TestPassed" at bounding box center [182, 163] width 21 height 6
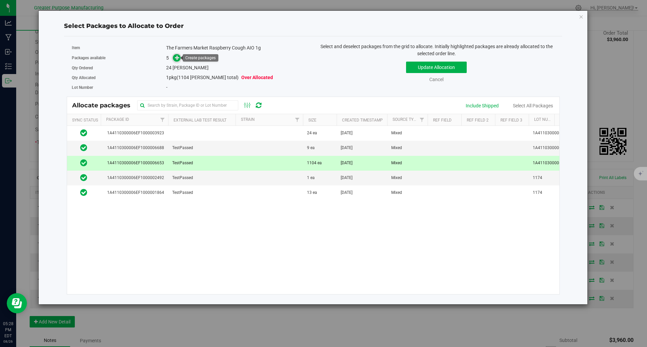
click at [179, 58] on icon at bounding box center [177, 57] width 5 height 5
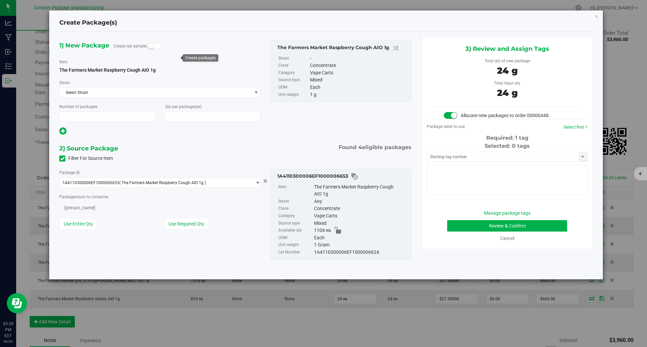
type input "1"
type input "24"
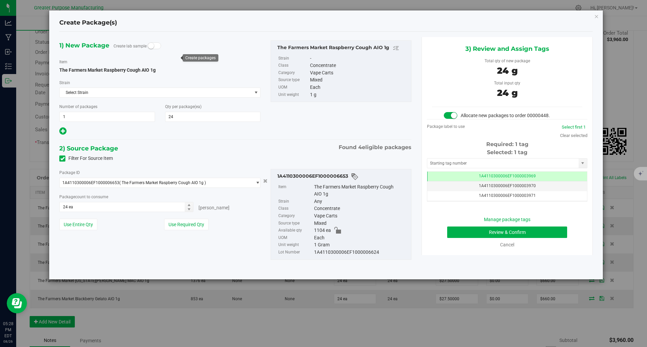
scroll to position [0, 0]
click at [469, 176] on td "1A4110300006EF1000003969" at bounding box center [507, 177] width 160 height 10
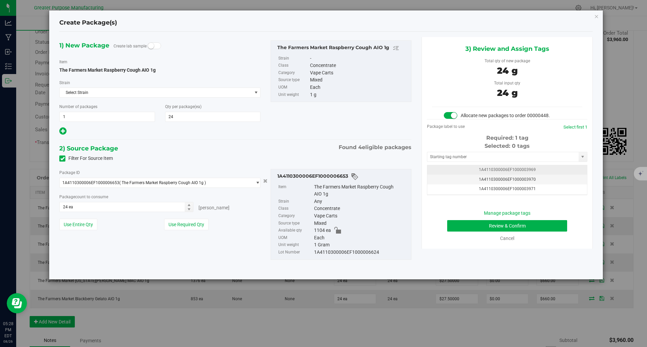
click at [476, 172] on td "1A4110300006EF1000003969" at bounding box center [507, 170] width 160 height 10
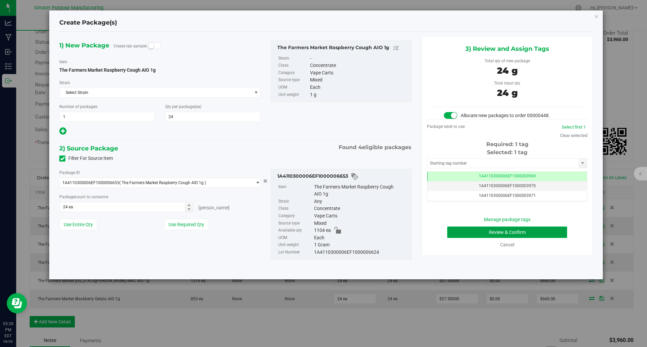
click at [510, 233] on button "Review & Confirm" at bounding box center [507, 232] width 120 height 11
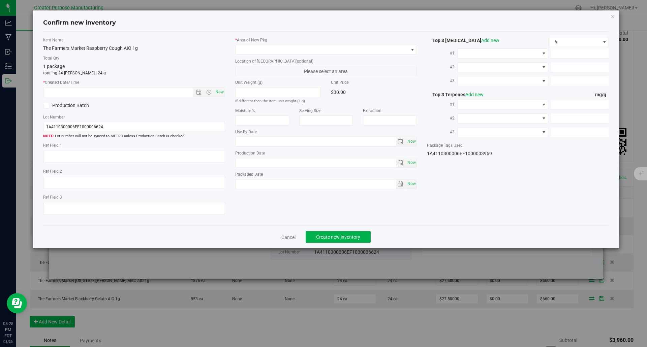
type input "2026-02-11"
type input "[DATE]"
click at [219, 91] on span "Now" at bounding box center [219, 92] width 11 height 10
type input "8/26/2025 5:28 PM"
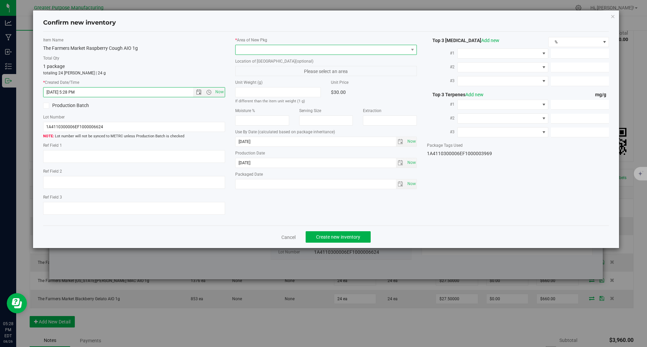
click at [254, 52] on span at bounding box center [322, 49] width 173 height 9
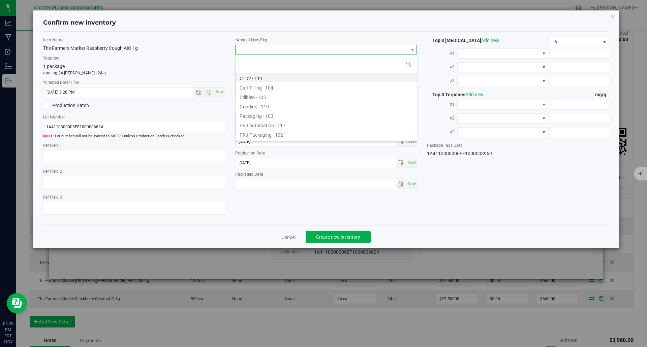
scroll to position [10, 182]
type input "108"
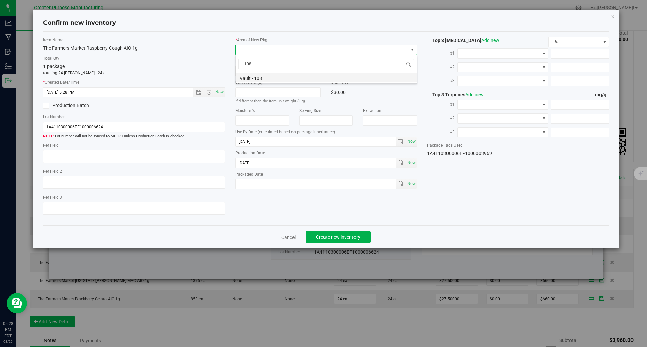
click at [252, 77] on li "Vault - 108" at bounding box center [326, 77] width 181 height 9
click at [335, 237] on span "Create new inventory" at bounding box center [338, 237] width 44 height 5
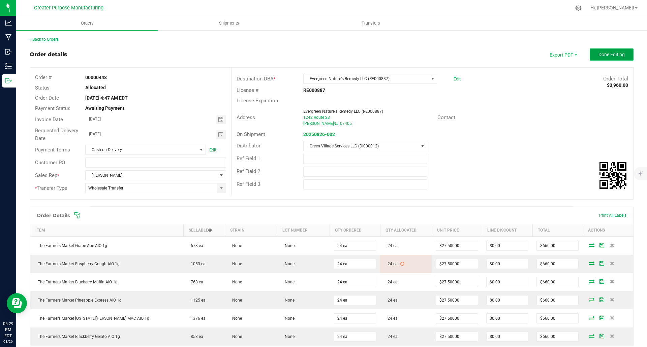
click at [607, 54] on span "Done Editing" at bounding box center [611, 54] width 26 height 5
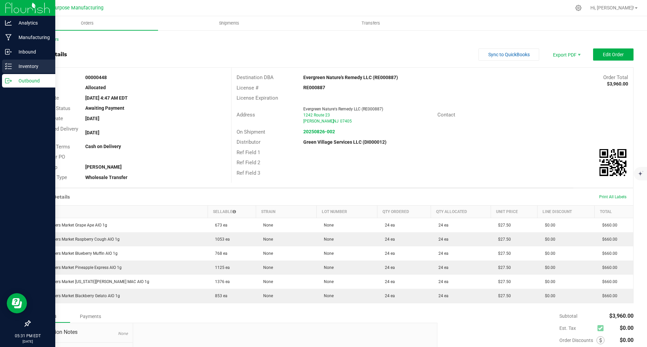
click at [21, 66] on p "Inventory" at bounding box center [32, 66] width 40 height 8
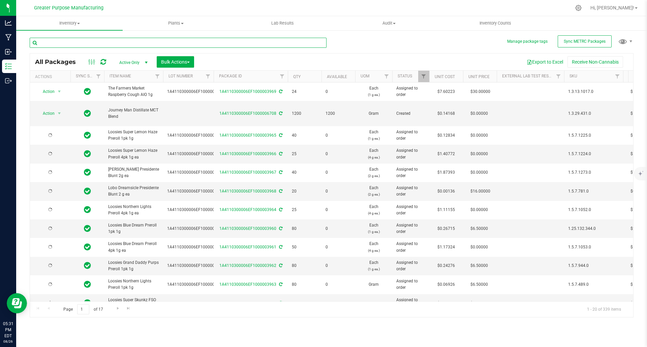
click at [85, 42] on input "text" at bounding box center [178, 43] width 297 height 10
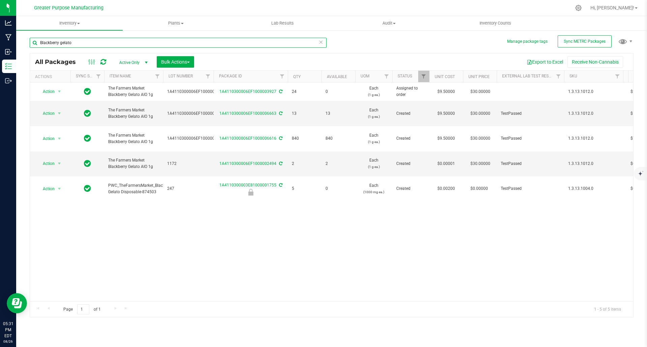
type input "Blackberry gelato"
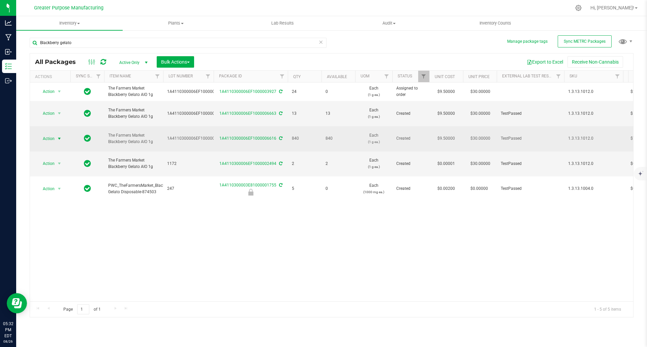
click at [59, 136] on span "select" at bounding box center [59, 138] width 5 height 5
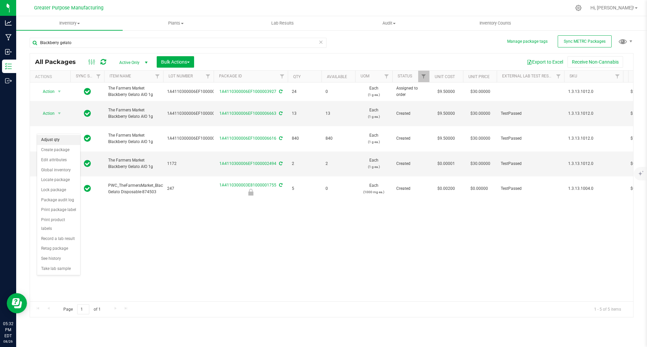
click at [55, 143] on li "Adjust qty" at bounding box center [58, 140] width 43 height 10
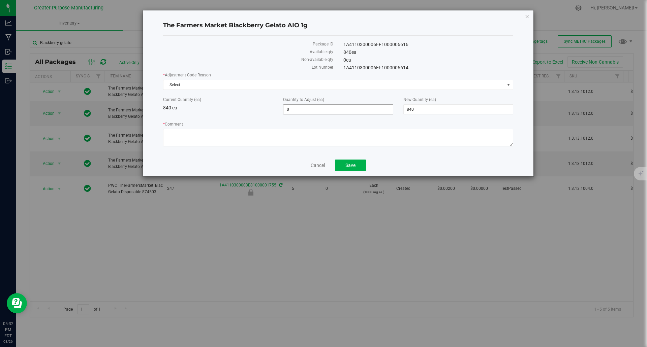
click at [315, 111] on span "0 0" at bounding box center [338, 109] width 110 height 10
click at [315, 111] on input "0" at bounding box center [337, 109] width 109 height 9
type input "24"
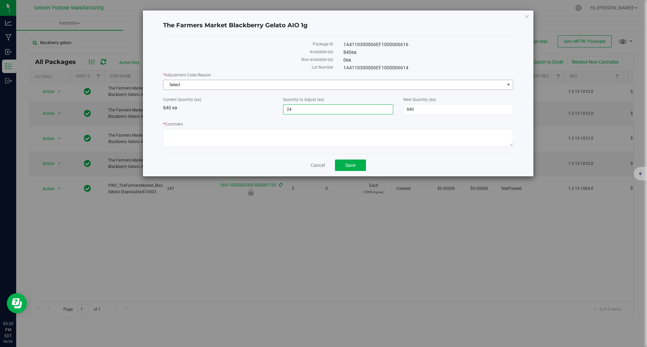
type input "864"
click at [309, 87] on span "Select" at bounding box center [333, 84] width 341 height 9
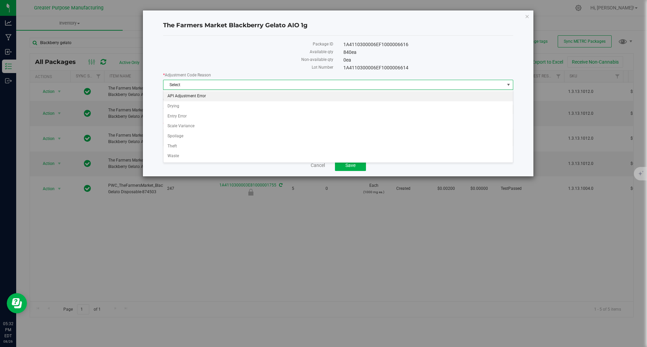
click at [298, 95] on li "API Adjustment Error" at bounding box center [337, 96] width 349 height 10
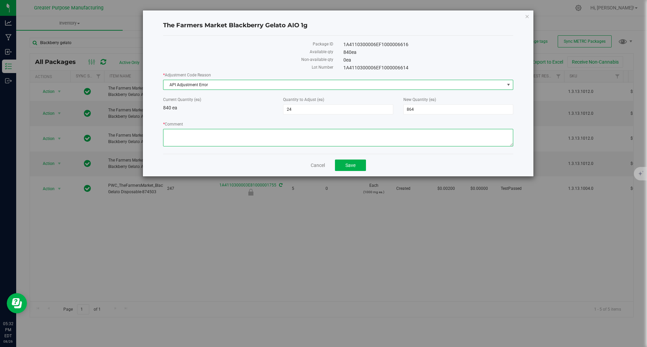
click at [301, 134] on textarea "* Comment" at bounding box center [338, 138] width 350 height 18
type textarea "combining 3923 with 6616"
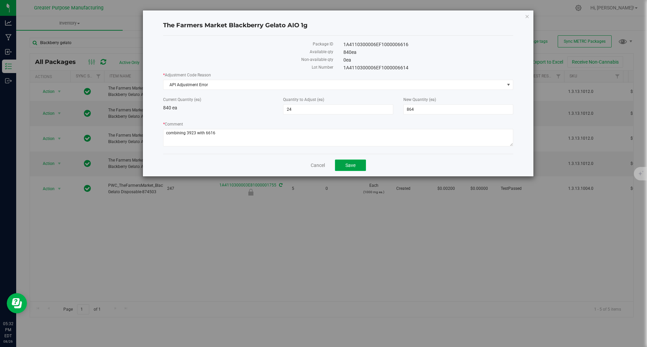
click at [354, 163] on span "Save" at bounding box center [350, 165] width 10 height 5
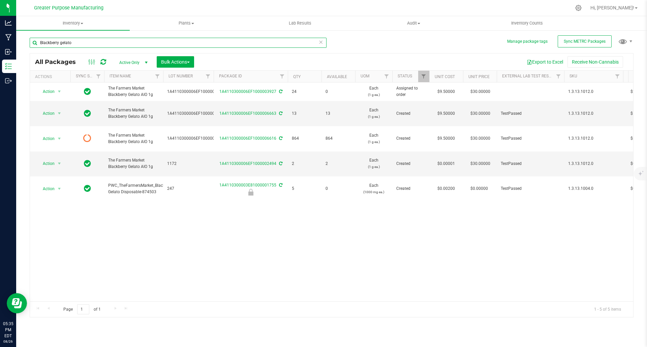
drag, startPoint x: 148, startPoint y: 41, endPoint x: 33, endPoint y: 41, distance: 114.9
click at [33, 41] on input "Blackberry gelato" at bounding box center [178, 43] width 297 height 10
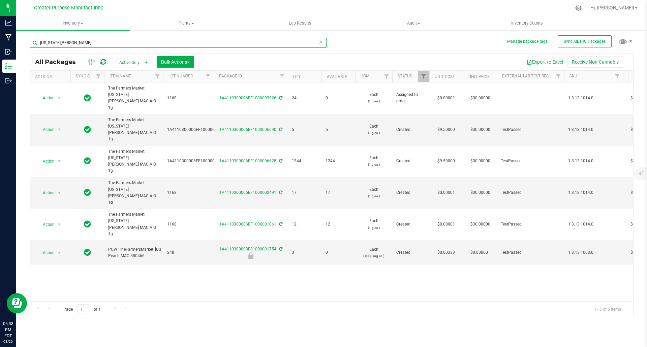
type input "Georgia Peach"
click at [125, 234] on div "Action Action Edit attributes Global inventory Locate package Package audit log…" at bounding box center [331, 192] width 603 height 219
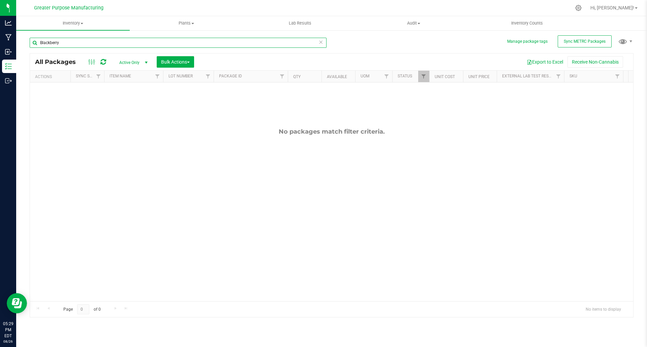
click at [73, 43] on input "Blackberry" at bounding box center [178, 43] width 297 height 10
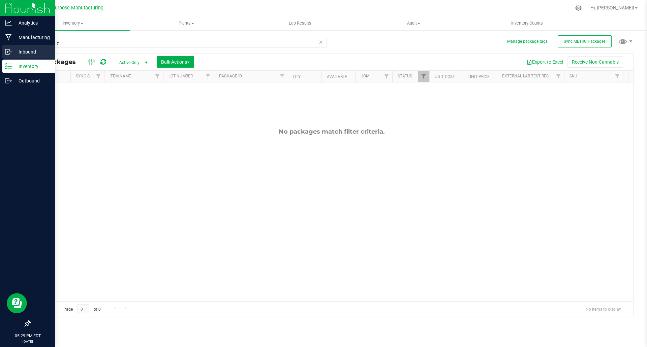
click at [10, 53] on icon at bounding box center [8, 52] width 7 height 7
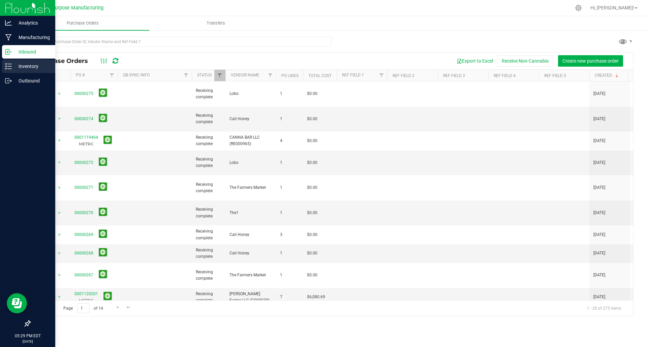
click at [23, 66] on p "Inventory" at bounding box center [32, 66] width 40 height 8
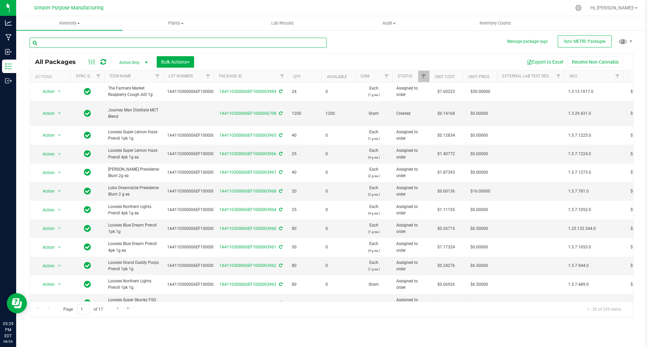
click at [100, 38] on input "text" at bounding box center [178, 43] width 297 height 10
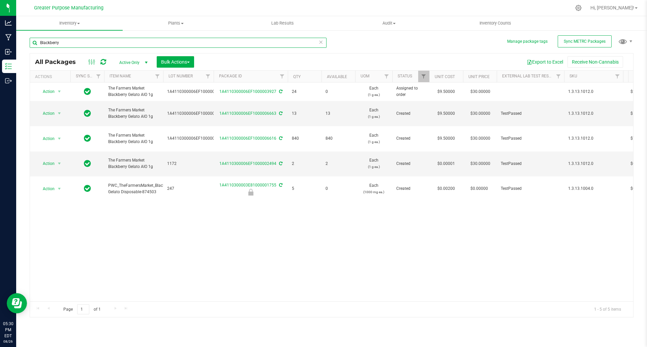
click at [100, 38] on input "Blackberry" at bounding box center [178, 43] width 297 height 10
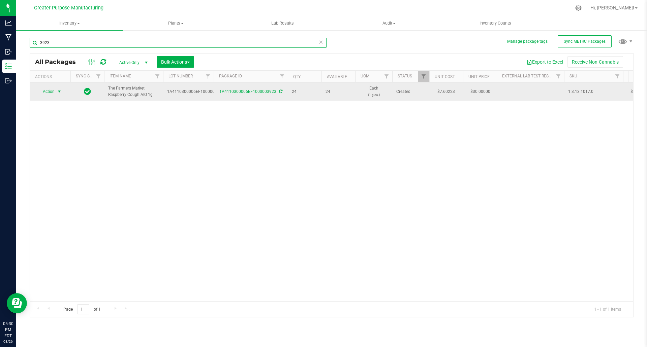
type input "3923"
click at [60, 91] on span "select" at bounding box center [59, 91] width 5 height 5
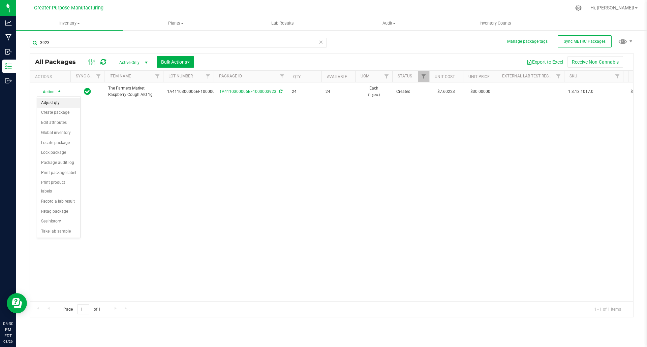
click at [60, 103] on li "Adjust qty" at bounding box center [58, 103] width 43 height 10
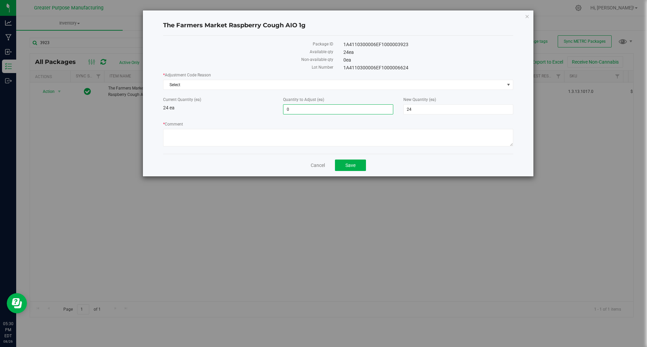
click at [299, 108] on span "0 0" at bounding box center [338, 109] width 110 height 10
click at [299, 108] on input "0" at bounding box center [337, 109] width 109 height 9
type input "-24"
type input "0"
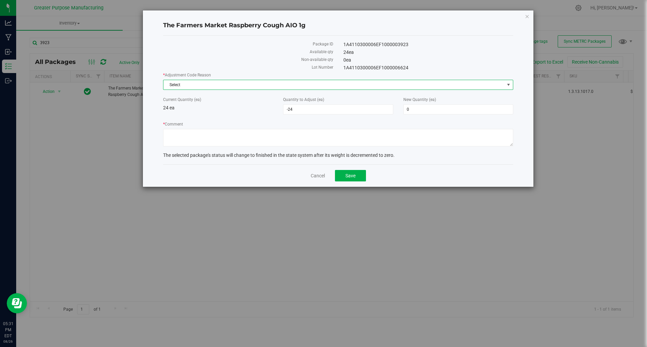
click at [259, 86] on span "Select" at bounding box center [333, 84] width 341 height 9
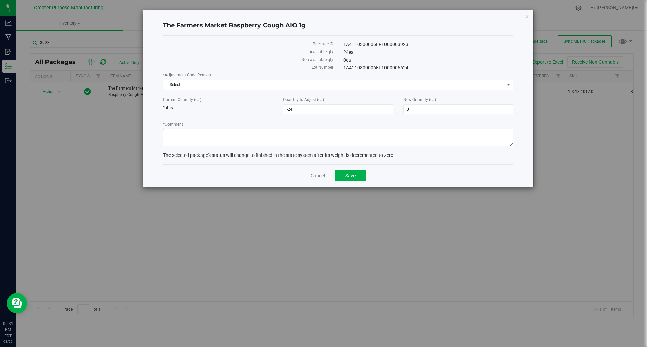
click at [181, 139] on textarea "* Comment" at bounding box center [338, 138] width 350 height 18
type textarea "Combining 3923 with 6616"
click at [352, 180] on button "Save" at bounding box center [350, 175] width 31 height 11
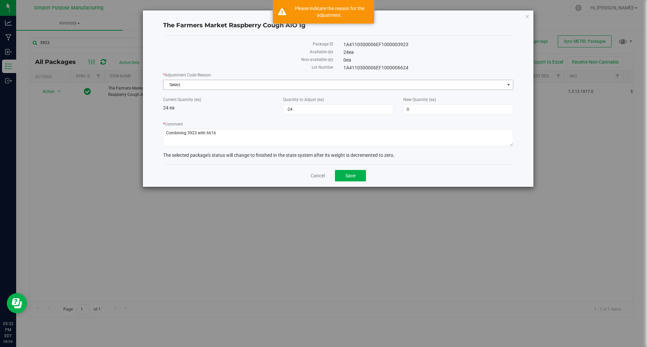
click at [365, 86] on span "Select" at bounding box center [333, 84] width 341 height 9
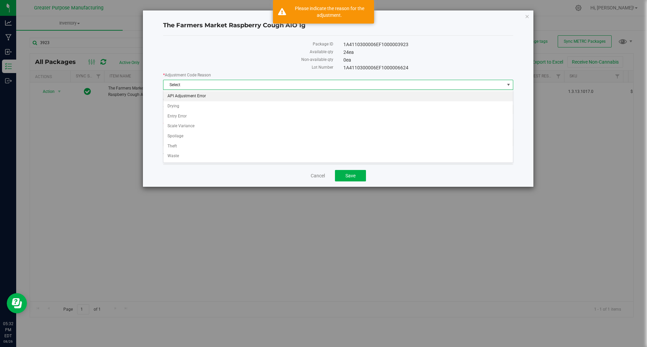
click at [357, 94] on li "API Adjustment Error" at bounding box center [337, 96] width 349 height 10
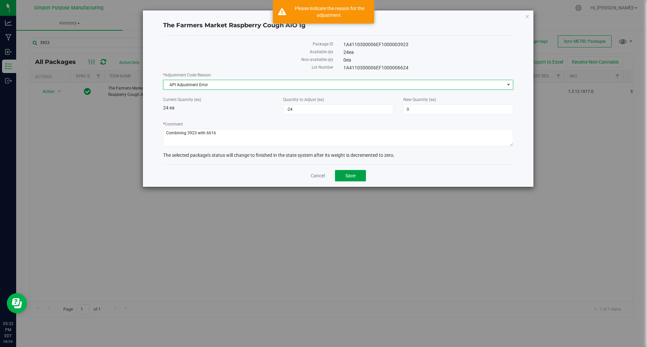
click at [355, 178] on span "Save" at bounding box center [350, 175] width 10 height 5
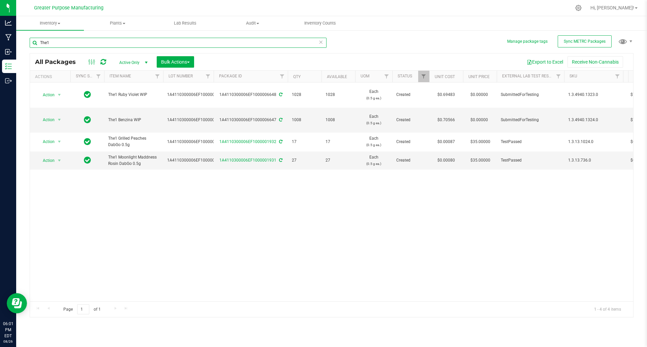
drag, startPoint x: 61, startPoint y: 43, endPoint x: 26, endPoint y: 46, distance: 35.2
click at [26, 46] on div "Manage package tags Sync METRC Packages The1 All Packages Active Only Active On…" at bounding box center [331, 133] width 631 height 206
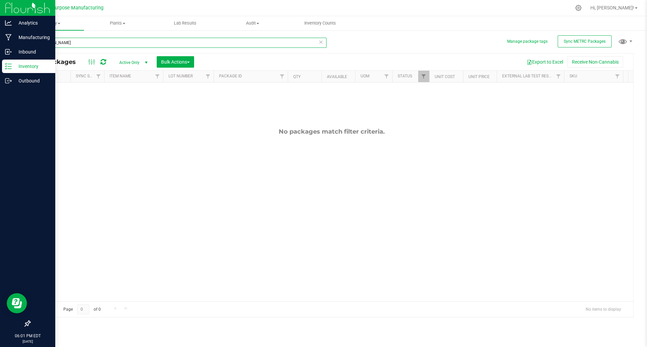
type input "[PERSON_NAME]"
click at [20, 65] on p "Inventory" at bounding box center [32, 66] width 40 height 8
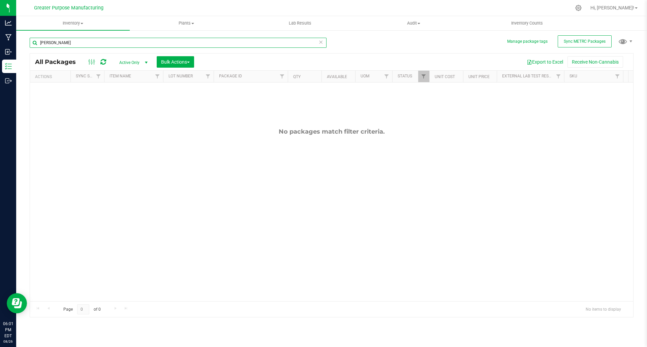
click at [83, 42] on input "[PERSON_NAME]" at bounding box center [178, 43] width 297 height 10
type input "G"
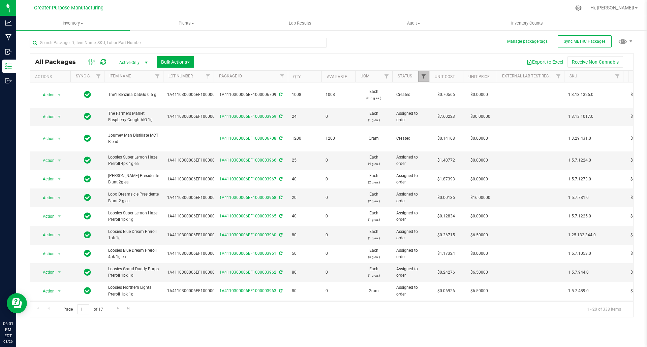
click at [424, 79] on span "Filter" at bounding box center [423, 76] width 5 height 5
click at [231, 41] on input "text" at bounding box center [178, 43] width 297 height 10
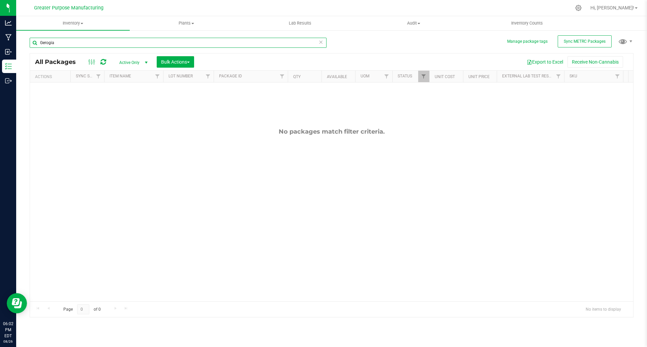
click at [231, 41] on input "Gerogia" at bounding box center [178, 43] width 297 height 10
type input "Gerogia"
click at [321, 43] on icon at bounding box center [320, 42] width 5 height 8
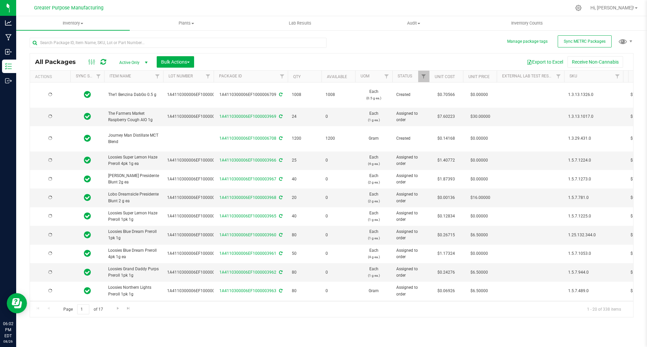
type input "[DATE]"
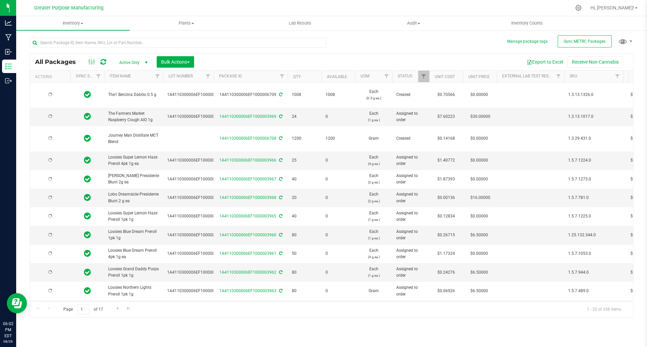
type input "[DATE]"
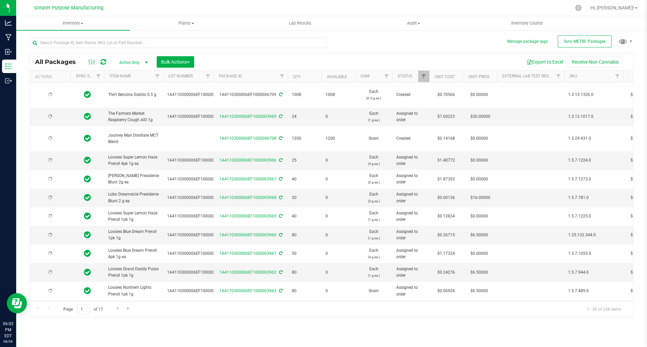
type input "[DATE]"
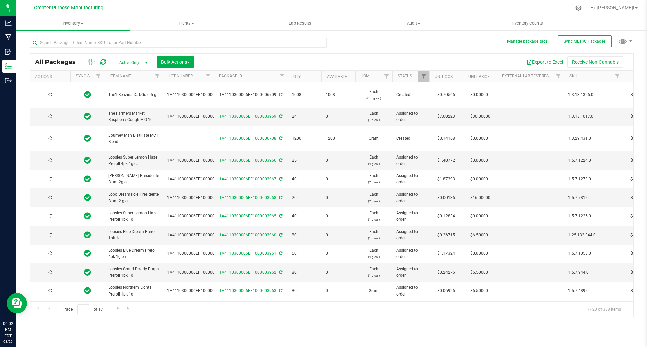
type input "[DATE]"
click at [102, 45] on input "text" at bounding box center [178, 43] width 297 height 10
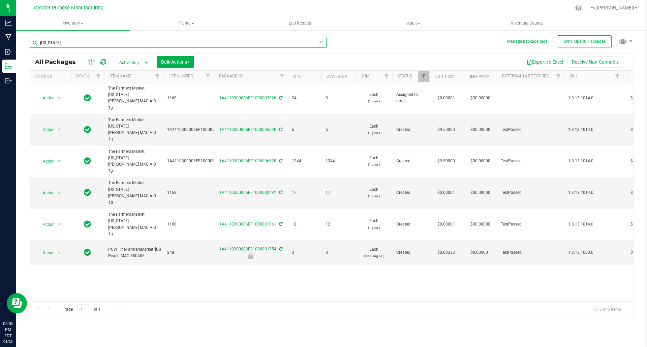
click at [102, 45] on input "[US_STATE]" at bounding box center [178, 43] width 297 height 10
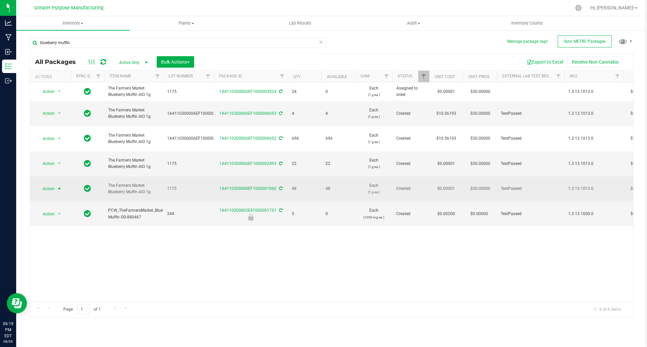
click at [60, 186] on span "select" at bounding box center [59, 188] width 5 height 5
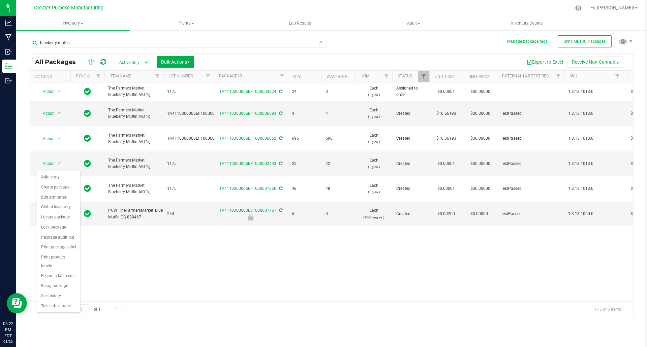
drag, startPoint x: 48, startPoint y: 179, endPoint x: 123, endPoint y: 229, distance: 89.6
click at [123, 229] on body "Analytics Manufacturing Inbound Inventory Outbound 06:22 PM EDT [DATE] 08/26 Gr…" at bounding box center [323, 173] width 647 height 347
click at [123, 229] on div "Action Action Edit attributes Global inventory Locate package Package audit log…" at bounding box center [331, 192] width 603 height 219
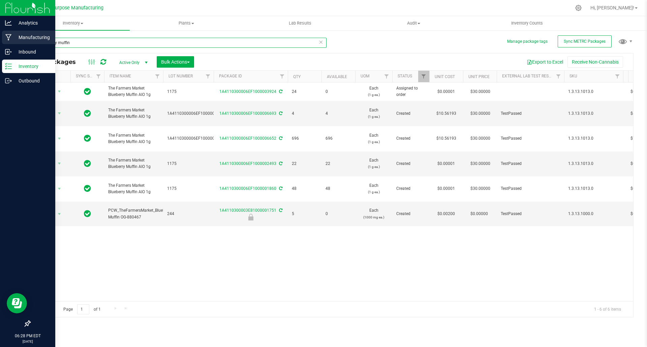
drag, startPoint x: 84, startPoint y: 41, endPoint x: 12, endPoint y: 40, distance: 72.1
click at [12, 40] on div "Analytics Manufacturing Inbound Inventory Outbound 06:28 PM EDT [DATE] 08/26 Gr…" at bounding box center [323, 173] width 647 height 347
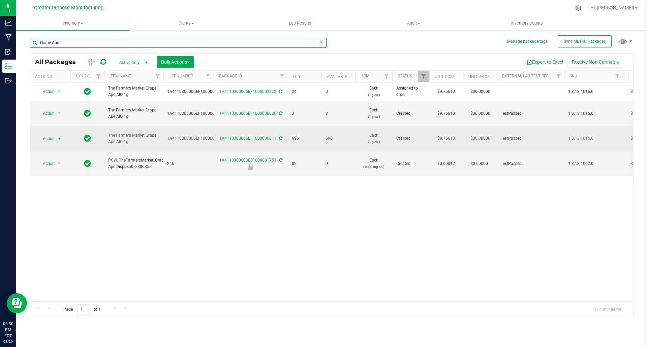
type input "Grape Ape"
click at [60, 136] on span "select" at bounding box center [59, 138] width 5 height 5
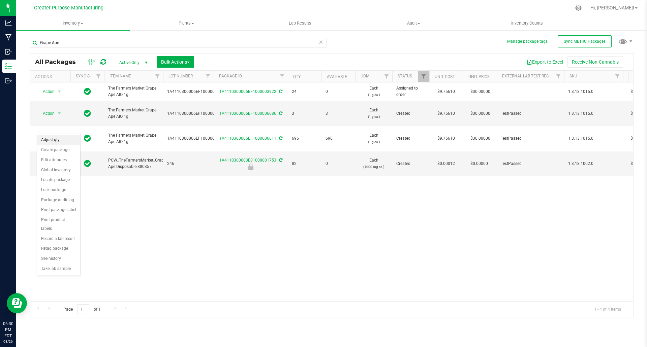
click at [56, 143] on li "Adjust qty" at bounding box center [58, 140] width 43 height 10
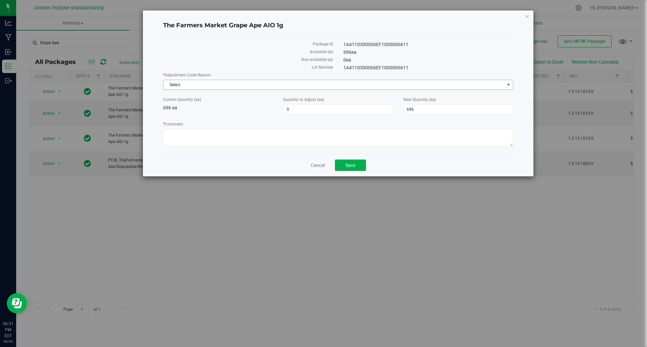
click at [226, 83] on span "Select" at bounding box center [333, 84] width 341 height 9
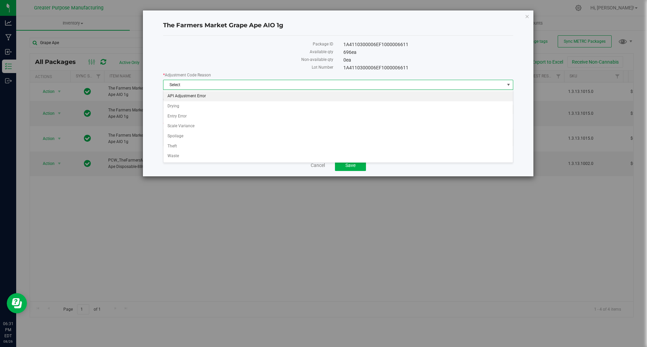
click at [219, 95] on li "API Adjustment Error" at bounding box center [337, 96] width 349 height 10
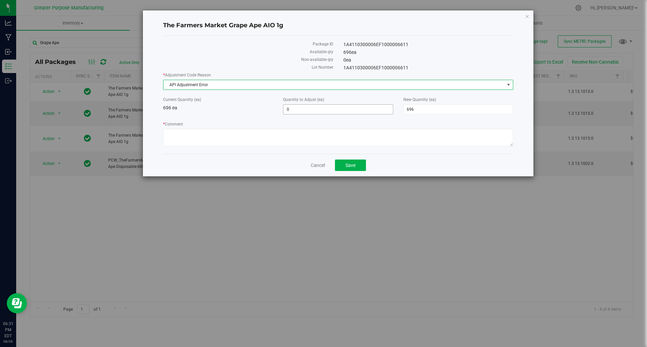
click at [312, 108] on span "0 0" at bounding box center [338, 109] width 110 height 10
click at [312, 108] on input "0" at bounding box center [337, 109] width 109 height 9
type input "-24"
type input "672"
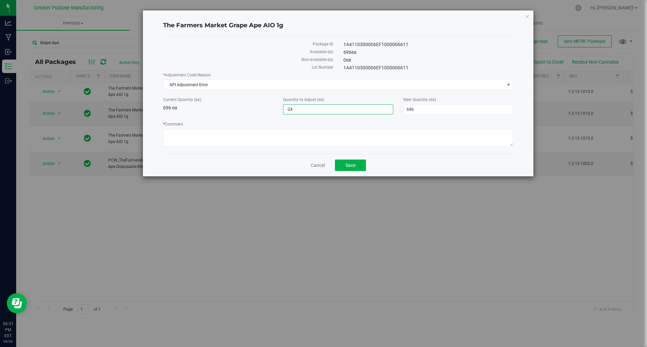
type input "672"
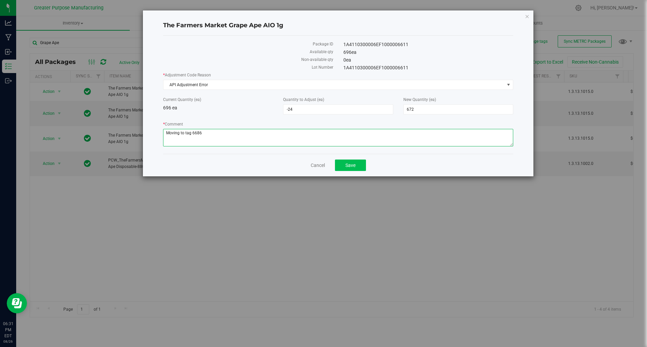
type textarea "Moving to tag 6686"
click at [360, 167] on button "Save" at bounding box center [350, 165] width 31 height 11
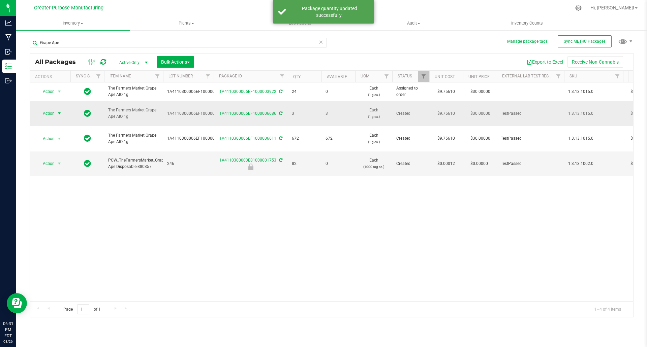
click at [59, 111] on span "select" at bounding box center [59, 113] width 5 height 5
click at [55, 120] on li "Adjust qty" at bounding box center [58, 122] width 43 height 10
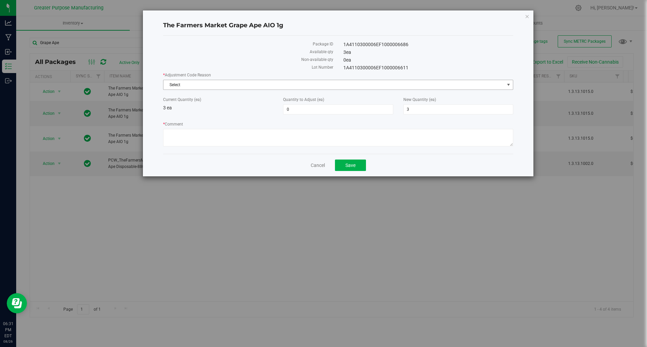
click at [203, 86] on span "Select" at bounding box center [333, 84] width 341 height 9
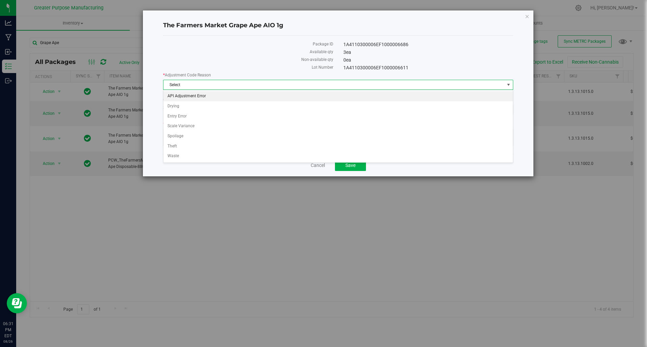
click at [199, 95] on li "API Adjustment Error" at bounding box center [337, 96] width 349 height 10
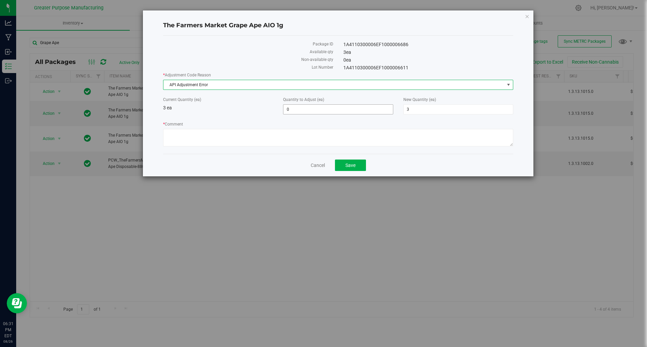
click at [296, 106] on span "0 0" at bounding box center [338, 109] width 110 height 10
click at [296, 106] on input "0" at bounding box center [337, 109] width 109 height 9
type input "24"
type input "27"
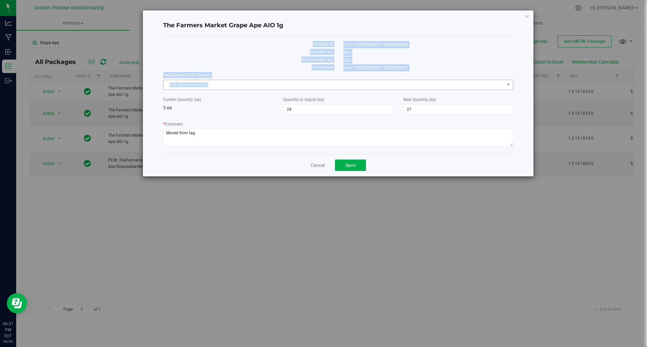
drag, startPoint x: 336, startPoint y: 17, endPoint x: 410, endPoint y: 81, distance: 98.5
click at [410, 81] on div "The Farmers Market Grape Ape AIO 1g Package ID 1A4110300006EF1000006686 Availab…" at bounding box center [338, 93] width 391 height 166
click at [410, 81] on span "API Adjustment Error" at bounding box center [333, 84] width 341 height 9
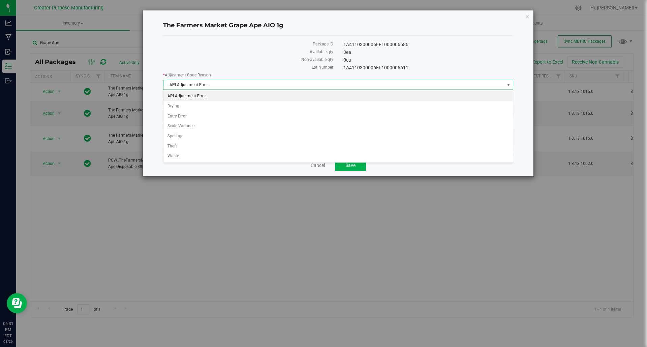
click at [443, 17] on div "The Farmers Market Grape Ape AIO 1g" at bounding box center [338, 26] width 350 height 20
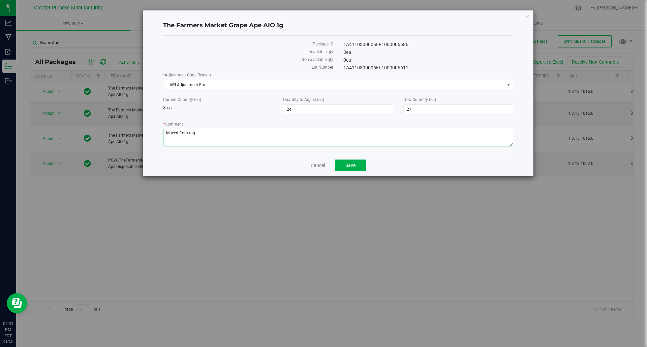
click at [324, 133] on textarea "* Comment" at bounding box center [338, 138] width 350 height 18
type textarea "Moved from tag 6611"
click at [356, 168] on button "Save" at bounding box center [350, 165] width 31 height 11
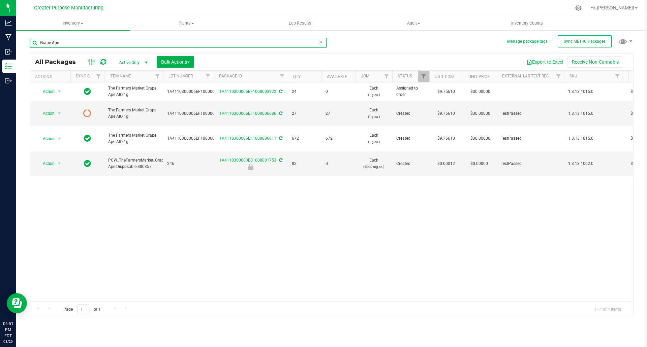
drag, startPoint x: 114, startPoint y: 42, endPoint x: 23, endPoint y: 42, distance: 91.0
click at [23, 42] on div "Manage package tags Sync METRC Packages Grape Ape All Packages Active Only Acti…" at bounding box center [331, 133] width 631 height 206
type input "raspberry"
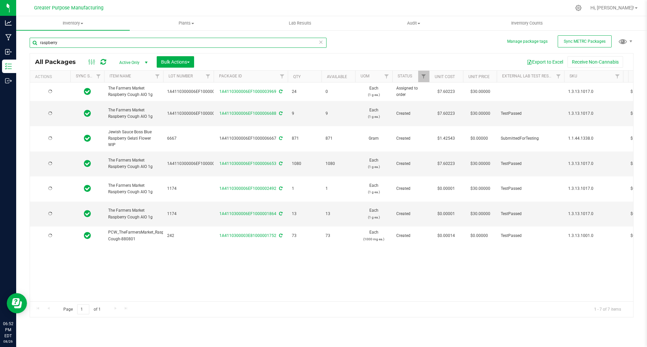
type input "[DATE]"
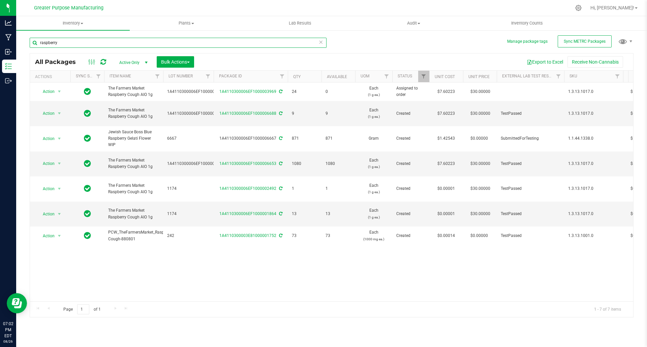
click at [60, 43] on input "raspberry" at bounding box center [178, 43] width 297 height 10
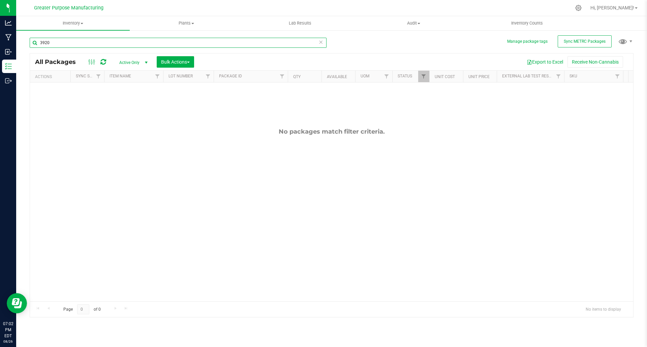
type input "3920"
click at [136, 62] on span "Active Only" at bounding box center [132, 62] width 37 height 9
click at [122, 99] on li "All" at bounding box center [132, 103] width 36 height 10
